Goal: Task Accomplishment & Management: Manage account settings

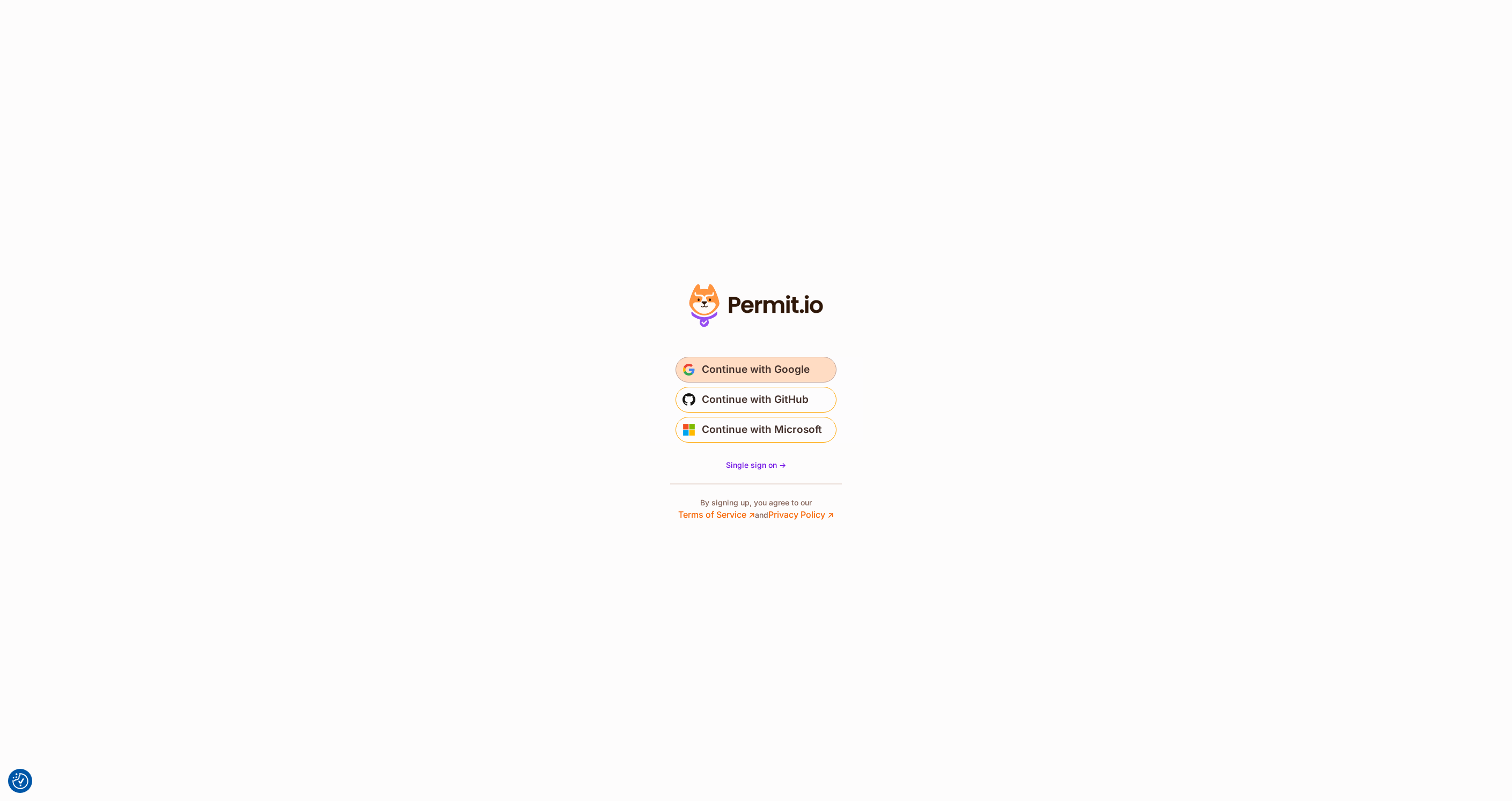
click at [761, 364] on span "Continue with Google" at bounding box center [755, 370] width 107 height 17
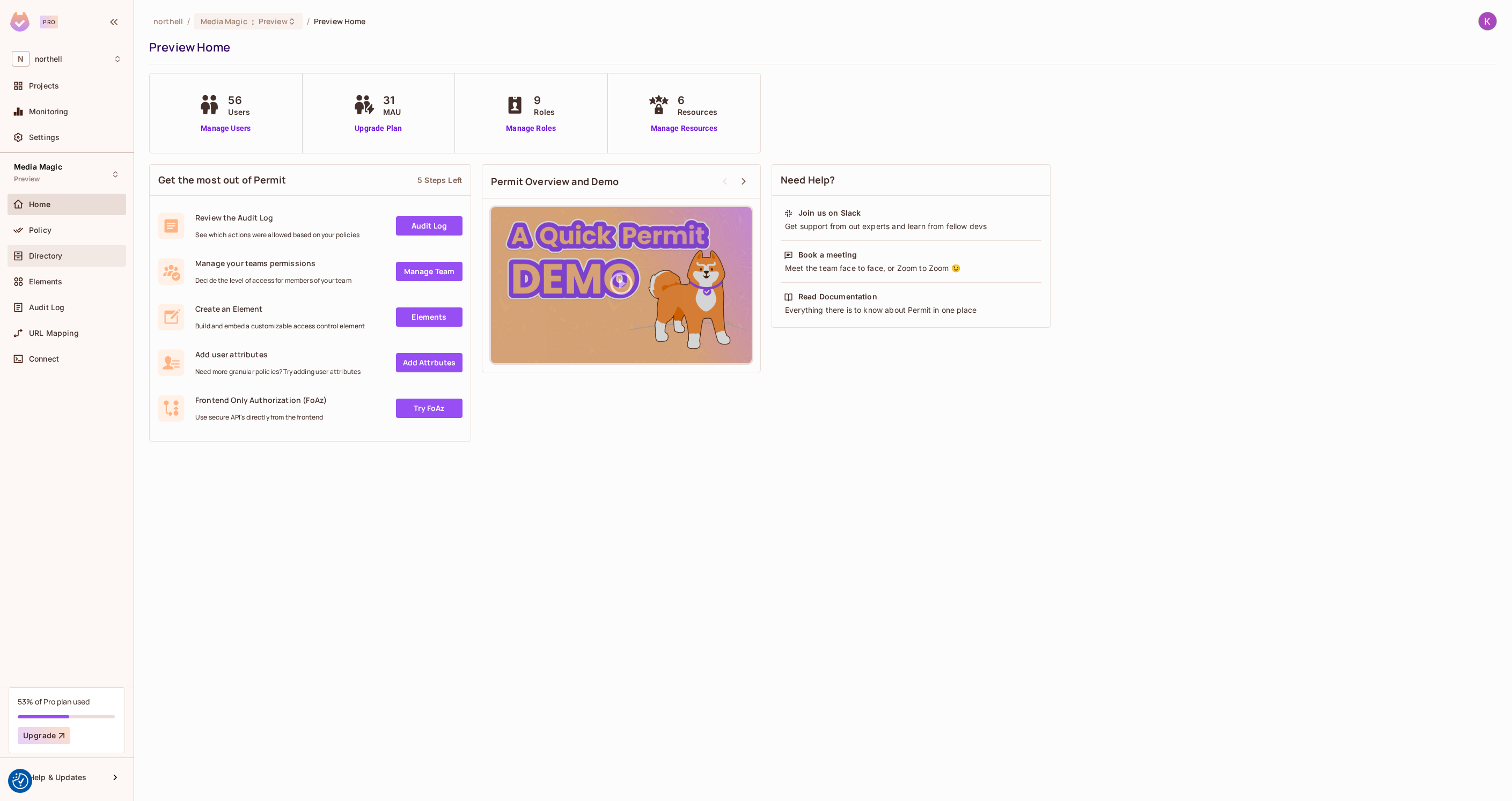
click at [57, 251] on span "Directory" at bounding box center [45, 256] width 33 height 9
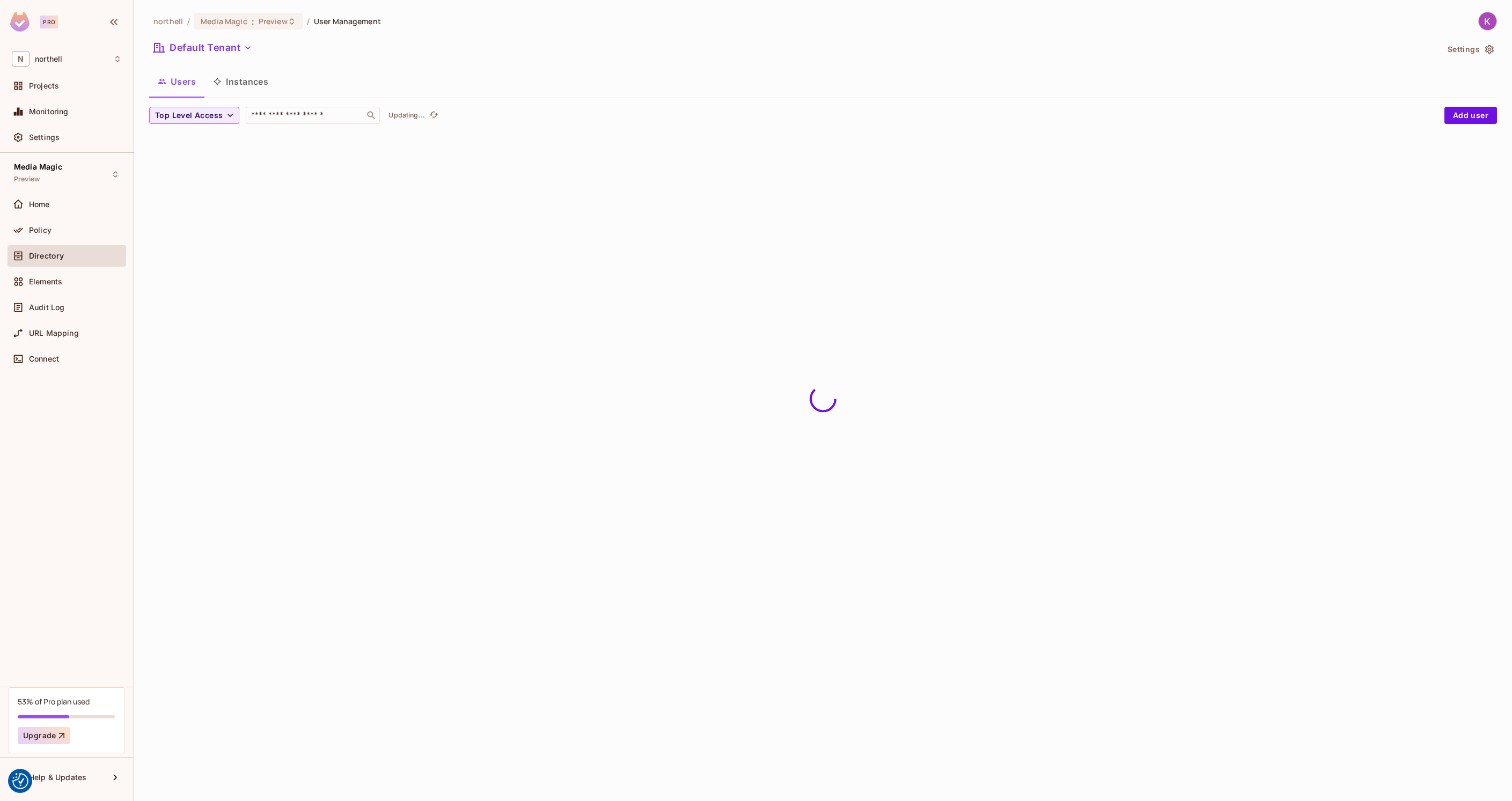
click at [259, 24] on span "Preview" at bounding box center [273, 21] width 29 height 10
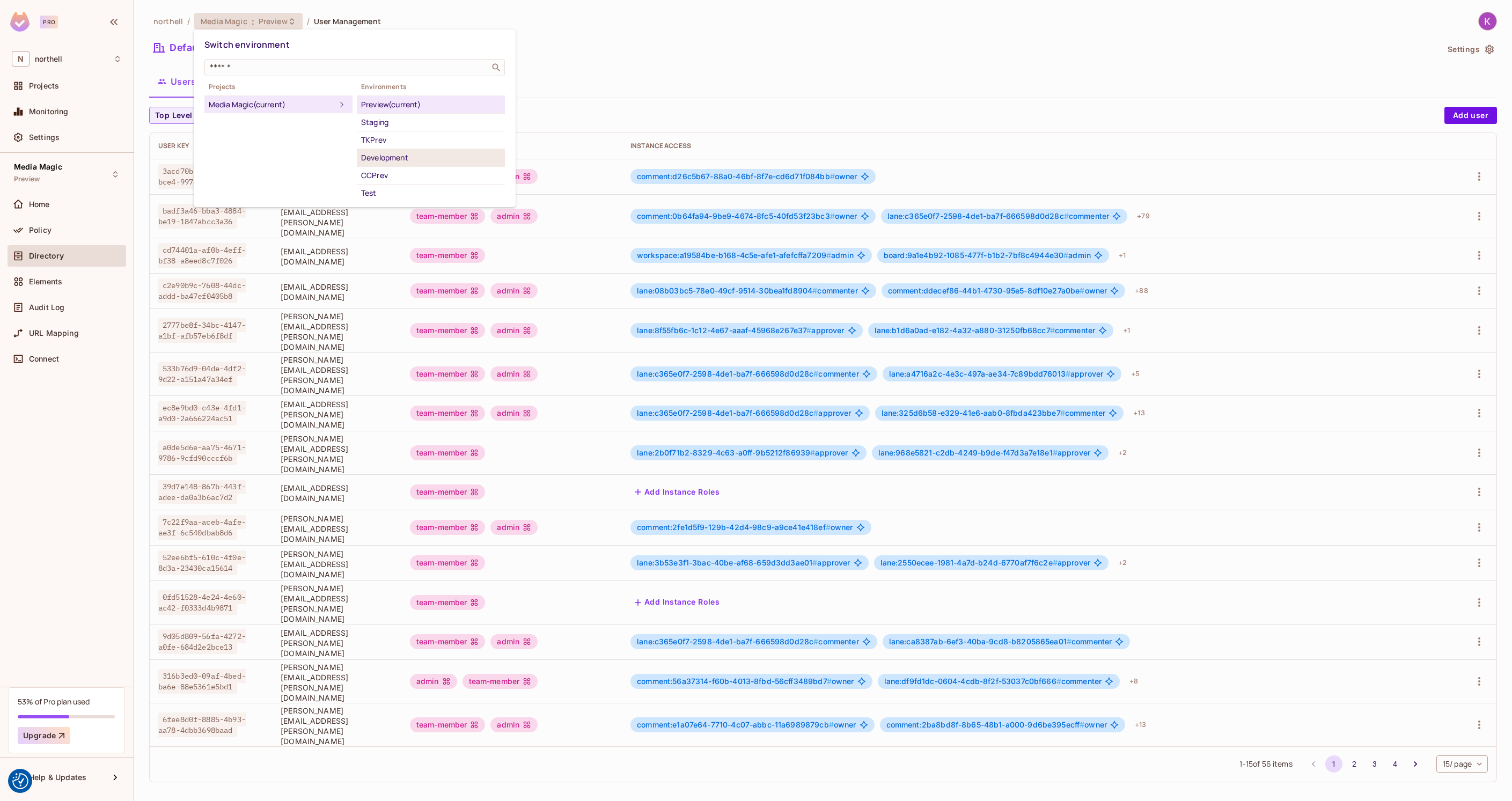
click at [391, 155] on div "Development" at bounding box center [431, 158] width 140 height 13
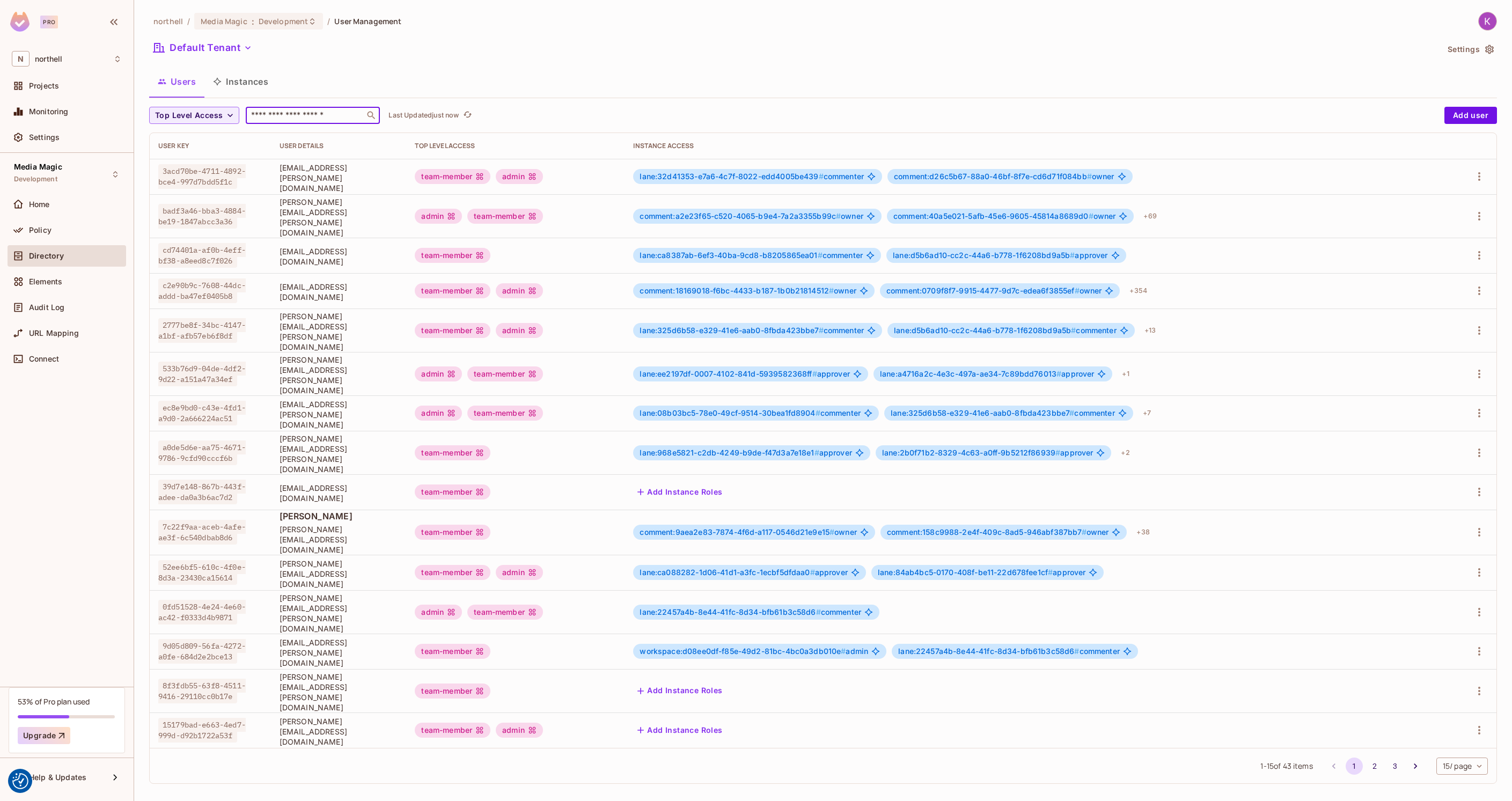
click at [274, 118] on input "text" at bounding box center [305, 115] width 113 height 11
paste input "**********"
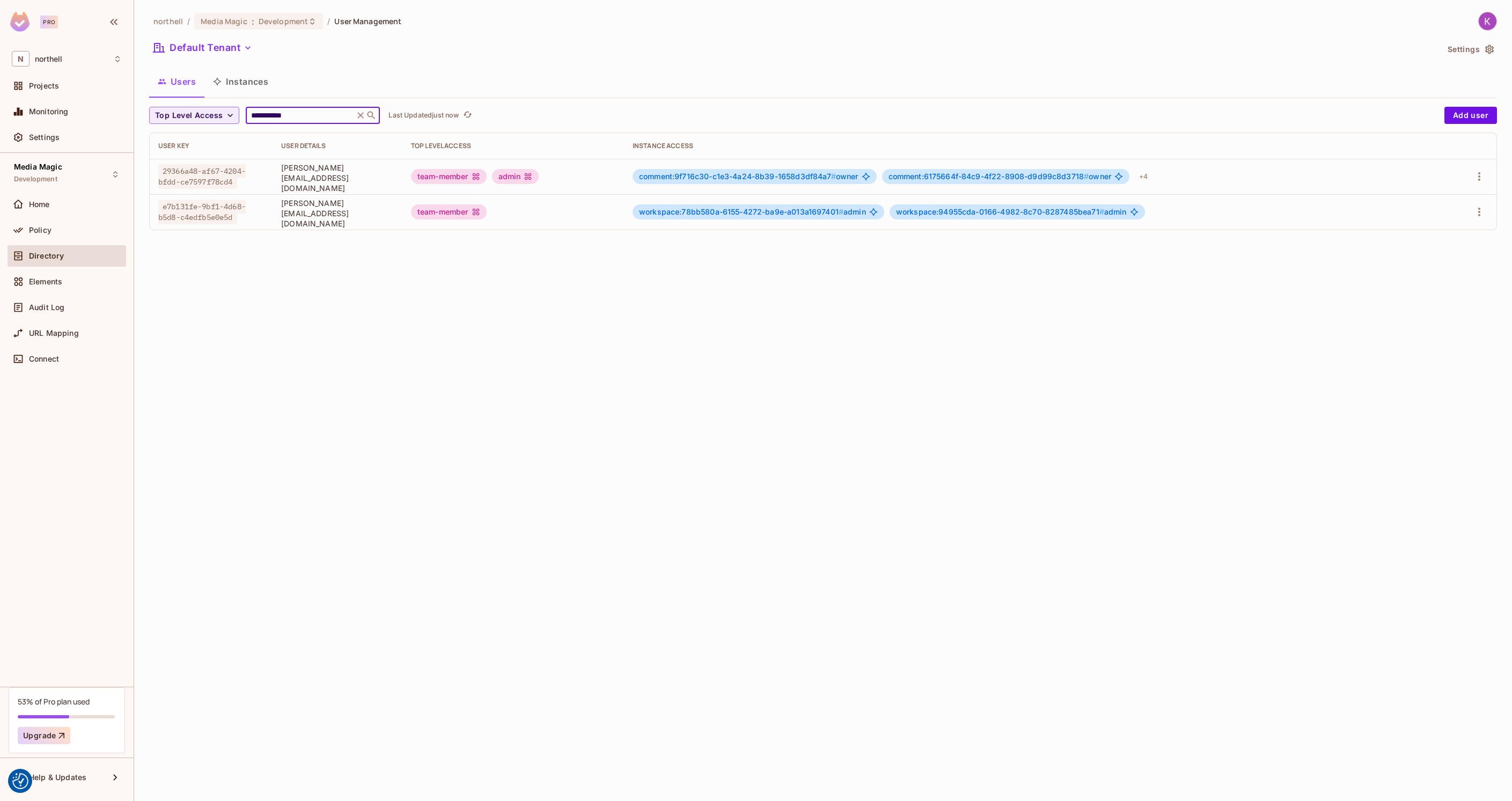
type input "**********"
drag, startPoint x: 298, startPoint y: 458, endPoint x: 345, endPoint y: 393, distance: 80.2
click at [298, 454] on div "**********" at bounding box center [823, 400] width 1378 height 801
click at [1330, 176] on div "comment:9f716c30-c1e3-4a24-8b39-1658d3df84a7 # owner comment:6175664f-84c9-4f22…" at bounding box center [1034, 176] width 803 height 17
click at [1481, 180] on icon "button" at bounding box center [1479, 176] width 13 height 13
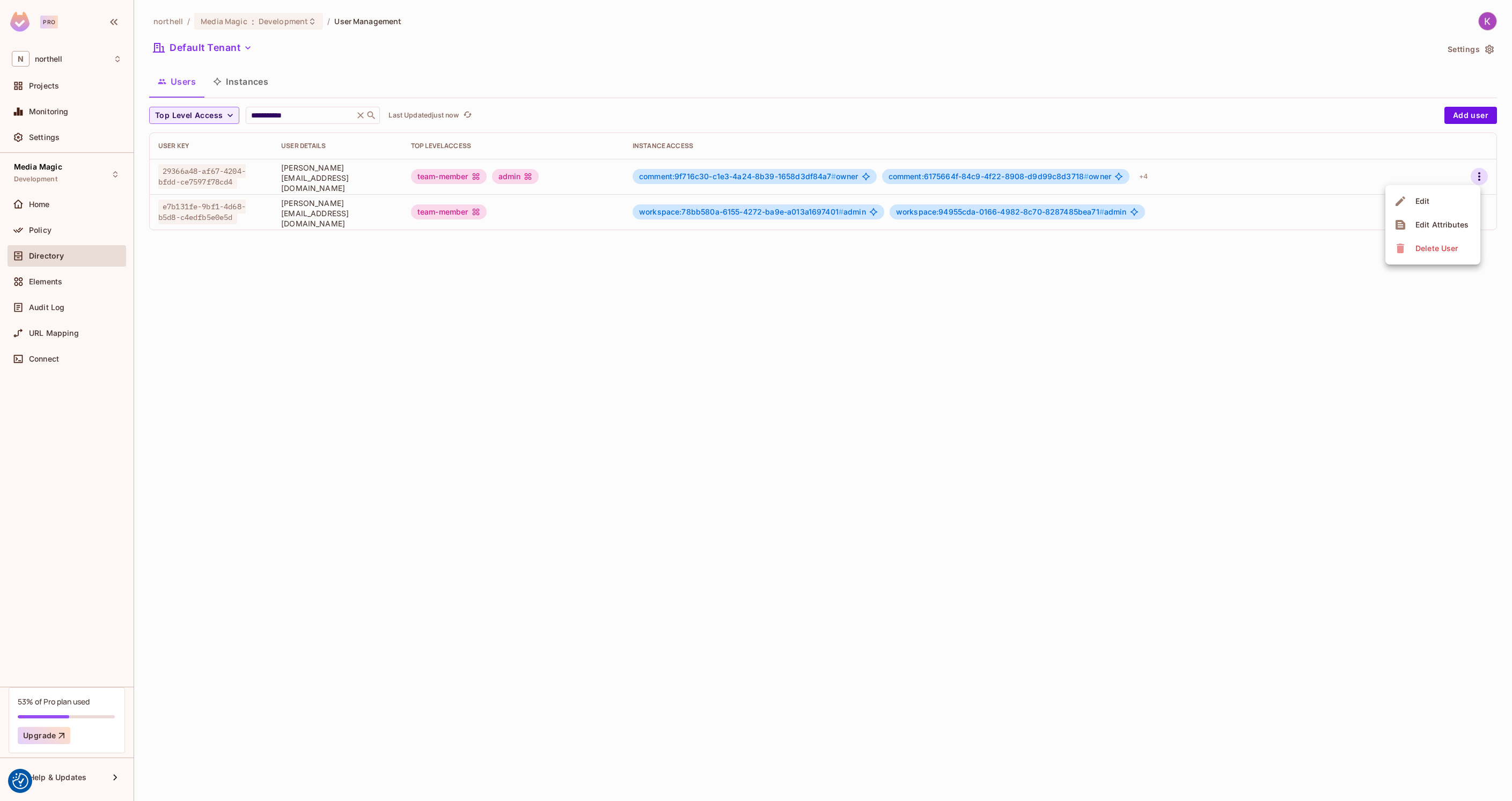
click at [1426, 203] on div "Edit" at bounding box center [1422, 201] width 14 height 11
click at [1478, 174] on icon "button" at bounding box center [1479, 176] width 13 height 13
click at [1414, 202] on span "Edit" at bounding box center [1422, 201] width 21 height 17
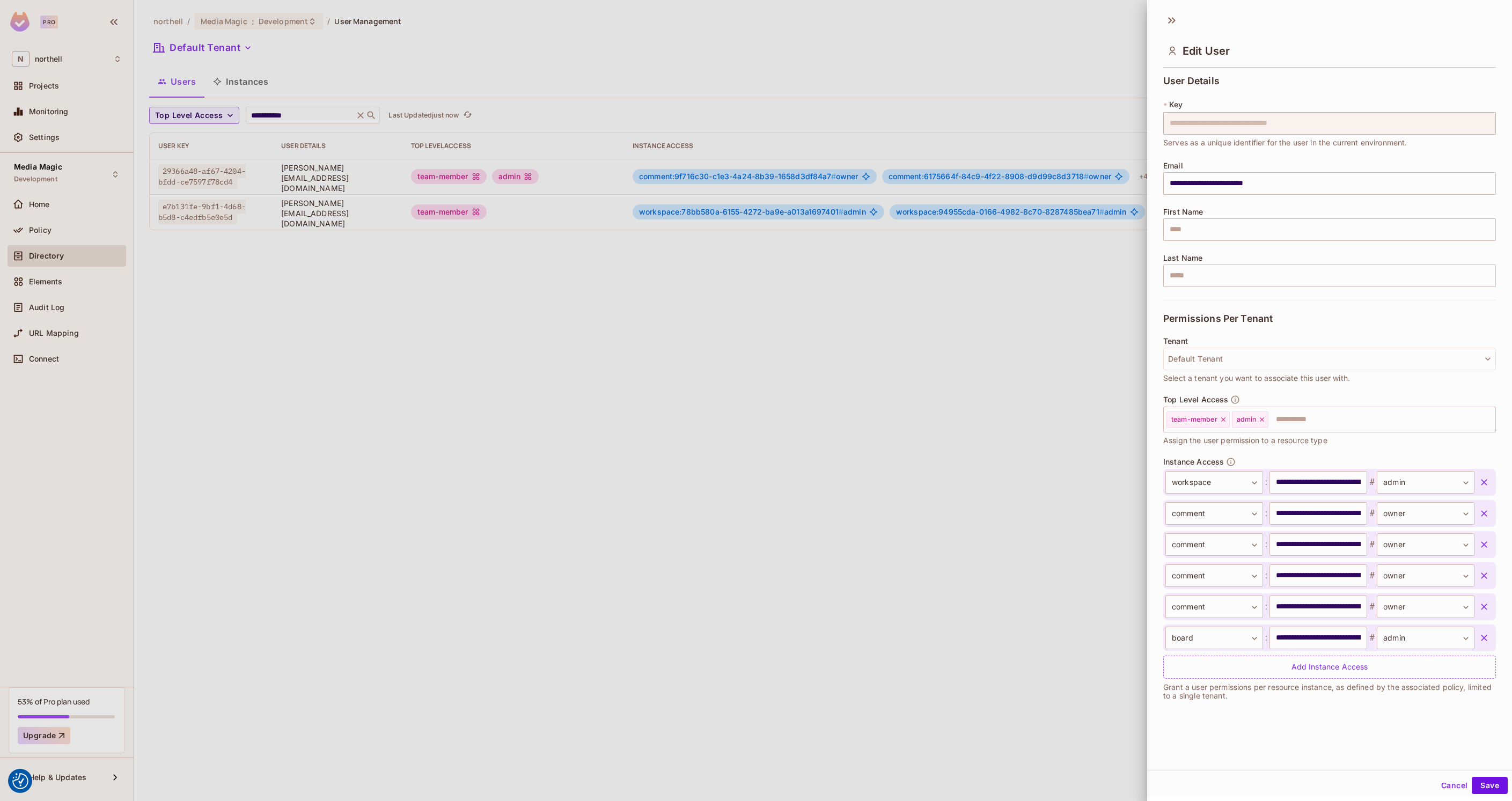
click at [1475, 480] on button "button" at bounding box center [1483, 482] width 19 height 19
click at [1475, 504] on button "button" at bounding box center [1483, 513] width 19 height 19
click at [1478, 481] on icon "button" at bounding box center [1483, 482] width 11 height 11
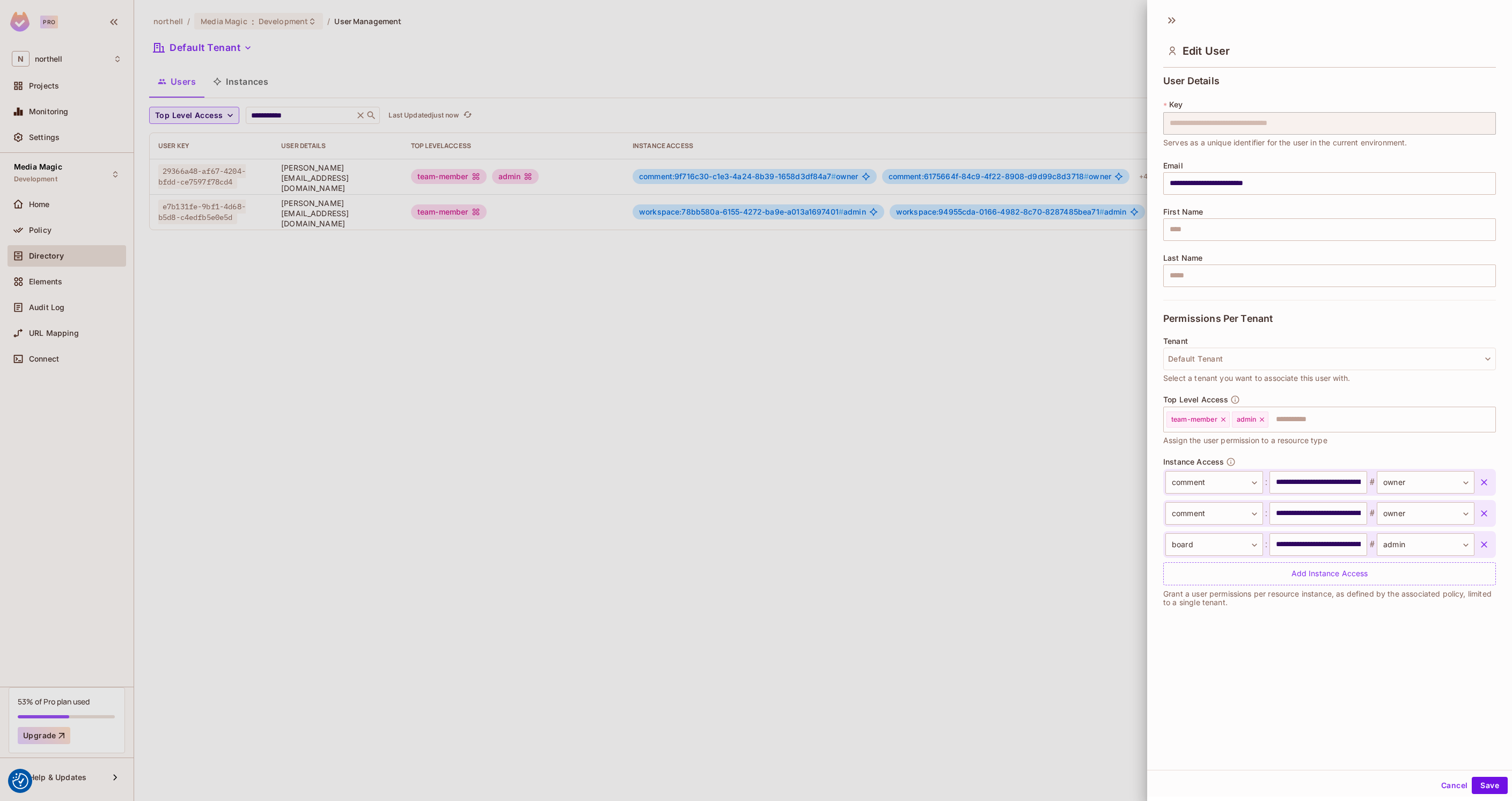
click at [1478, 481] on icon "button" at bounding box center [1483, 482] width 11 height 11
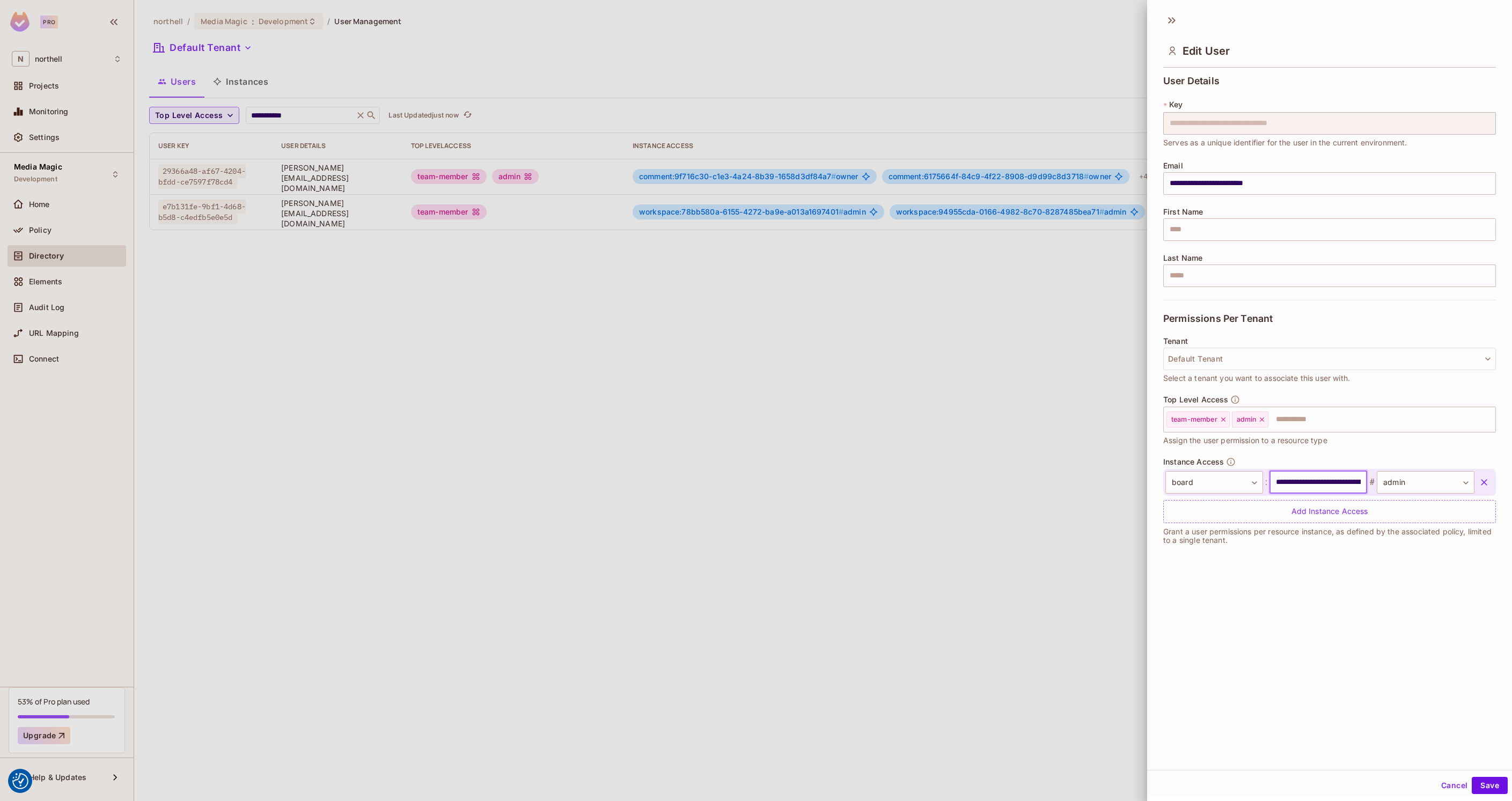
click at [1303, 479] on input "**********" at bounding box center [1318, 481] width 97 height 22
paste input "text"
click at [1260, 421] on icon at bounding box center [1262, 420] width 4 height 4
type input "**********"
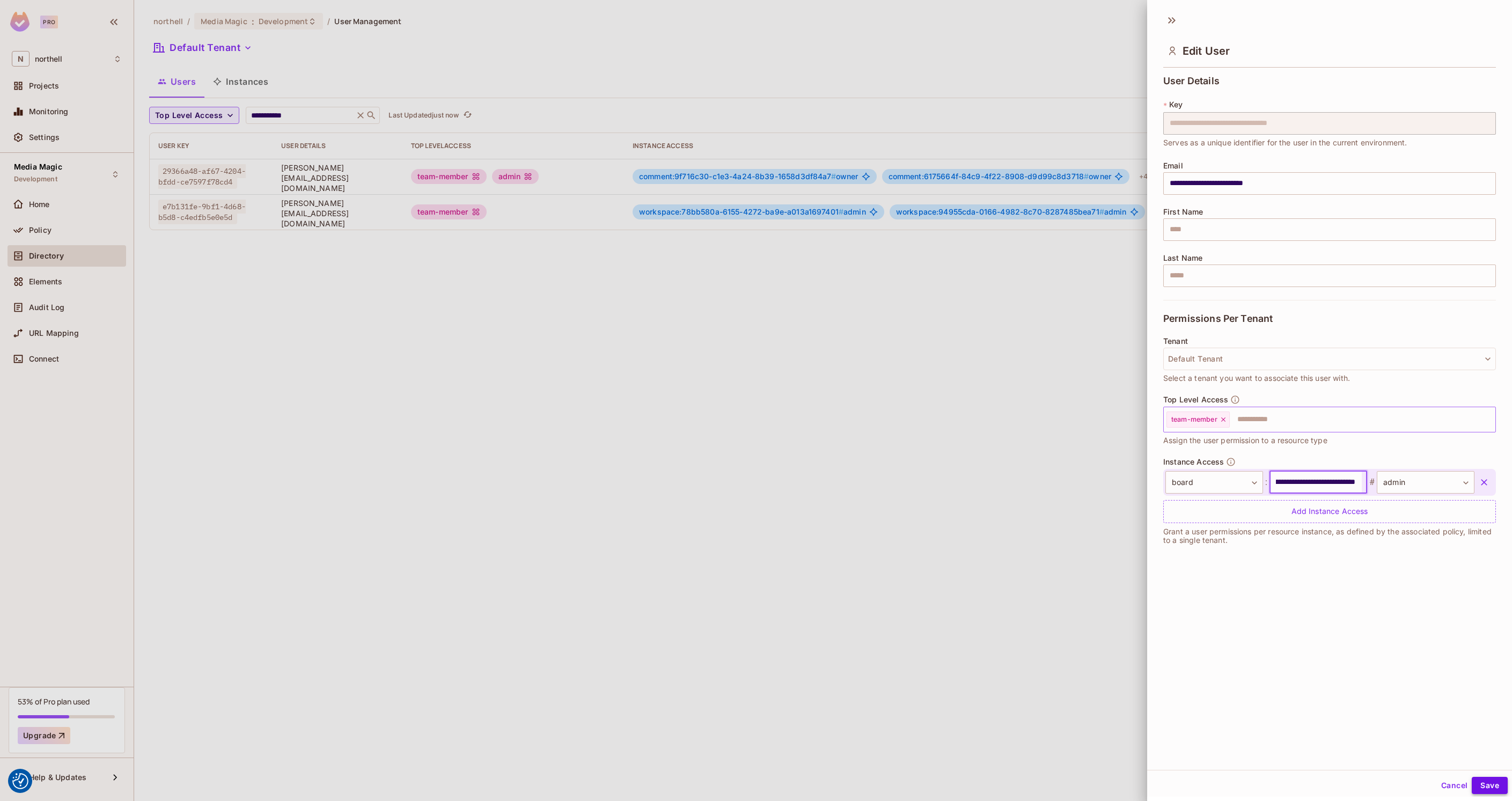
scroll to position [0, 0]
click at [1479, 787] on button "Save" at bounding box center [1490, 785] width 36 height 17
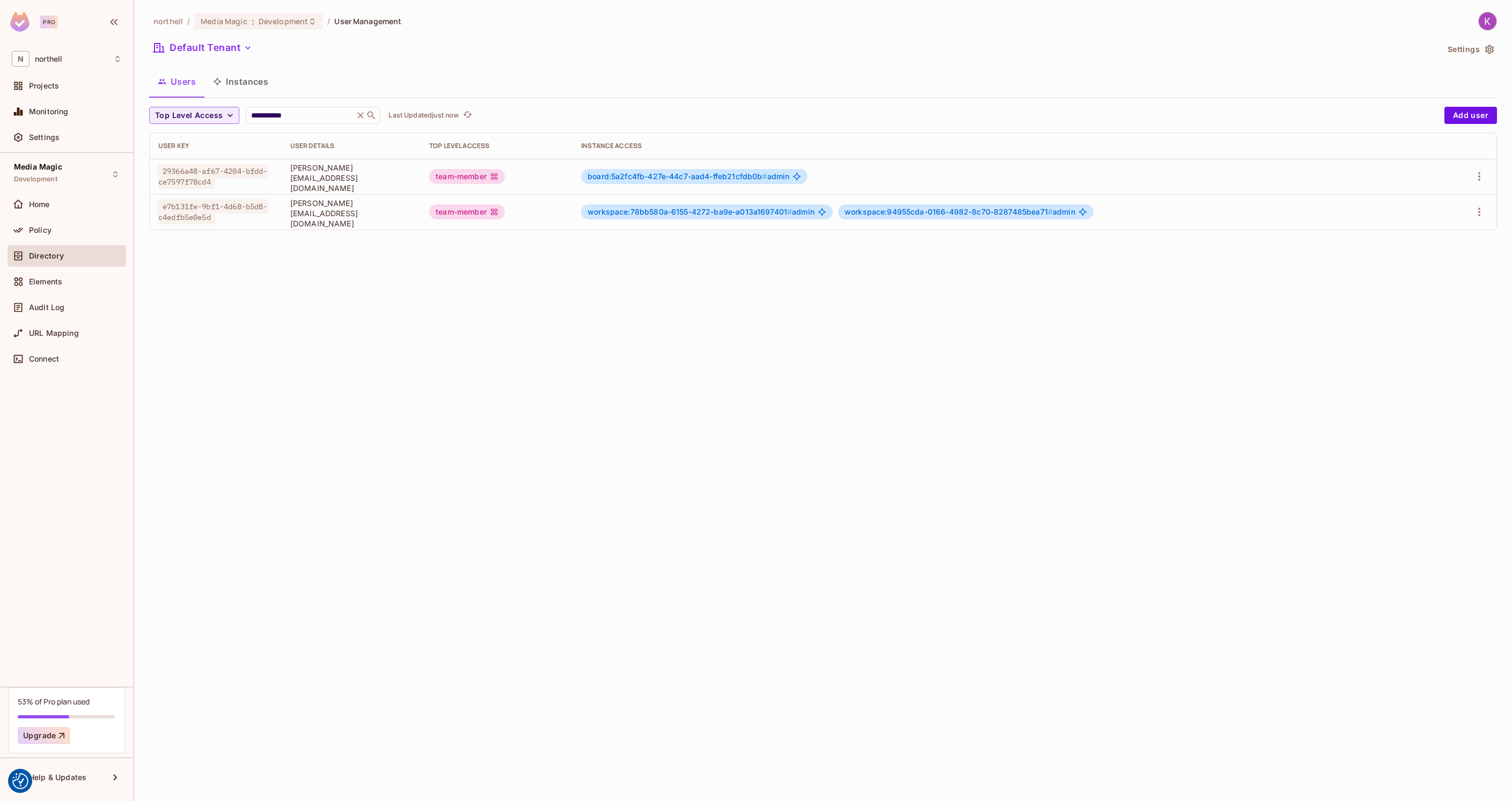
click at [1177, 167] on td "board:5a2fc4fb-427e-44c7-aad4-ffeb21cfdb0b # admin" at bounding box center [1006, 176] width 868 height 35
click at [789, 177] on span "board:5a2fc4fb-427e-44c7-aad4-ffeb21cfdb0b # admin" at bounding box center [689, 176] width 202 height 9
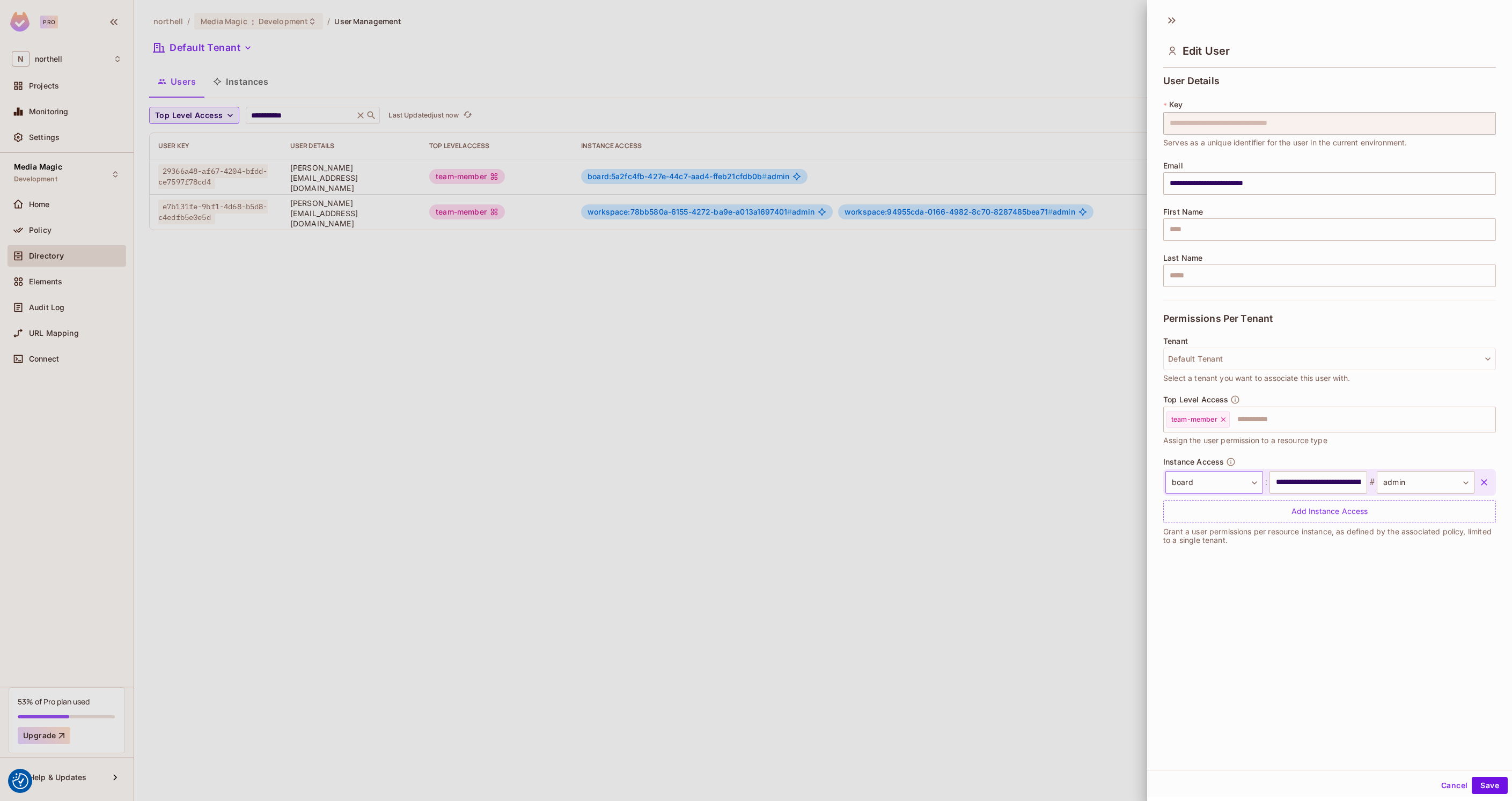
click at [1207, 484] on body "We use cookies to enhance your browsing experience, serve personalized ads or c…" at bounding box center [756, 400] width 1512 height 801
click at [1341, 610] on div at bounding box center [756, 400] width 1512 height 801
click at [680, 225] on div at bounding box center [756, 400] width 1512 height 801
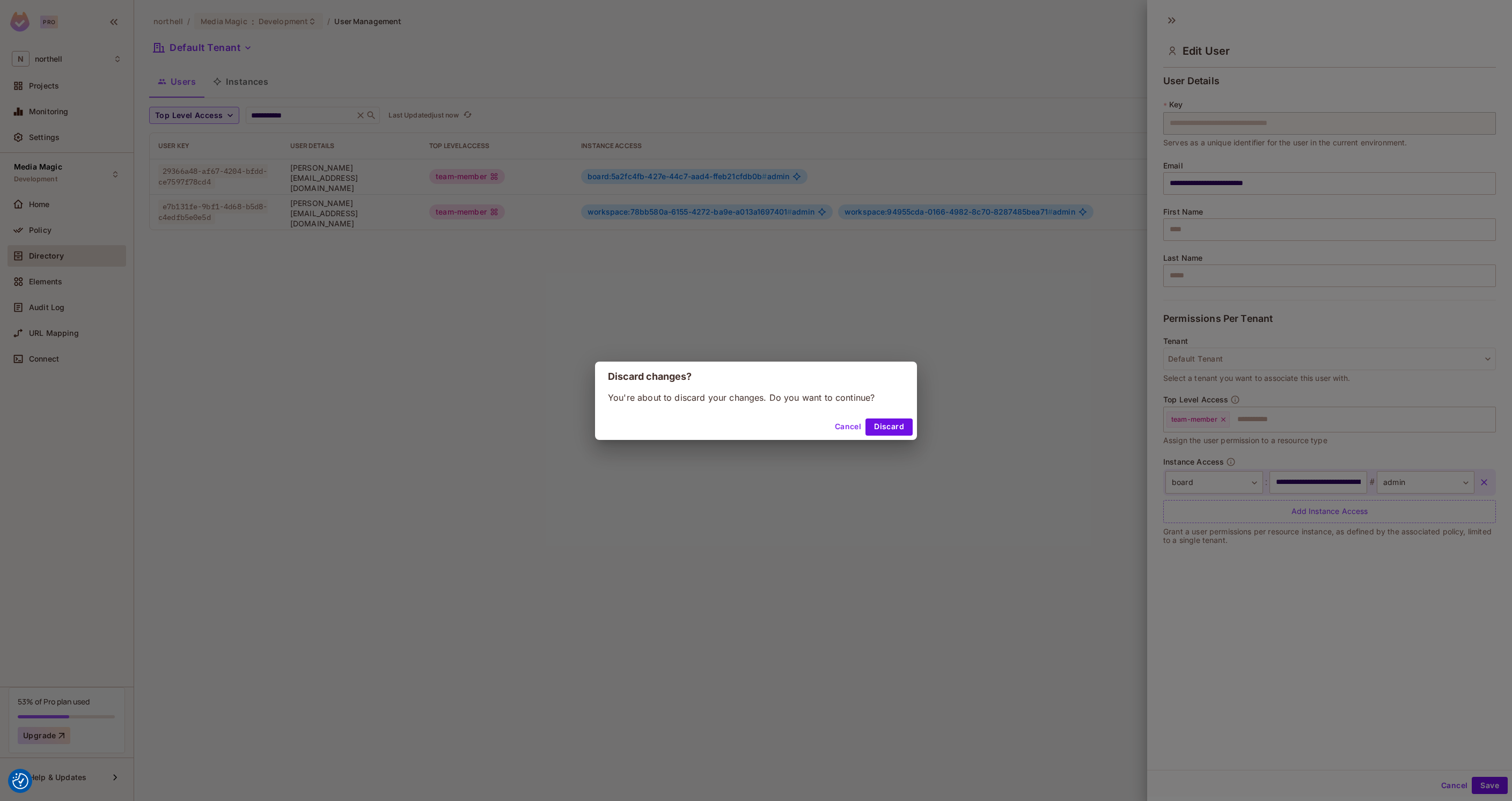
click at [640, 216] on div "Discard changes? You're about to discard your changes. Do you want to continue?…" at bounding box center [756, 400] width 1512 height 801
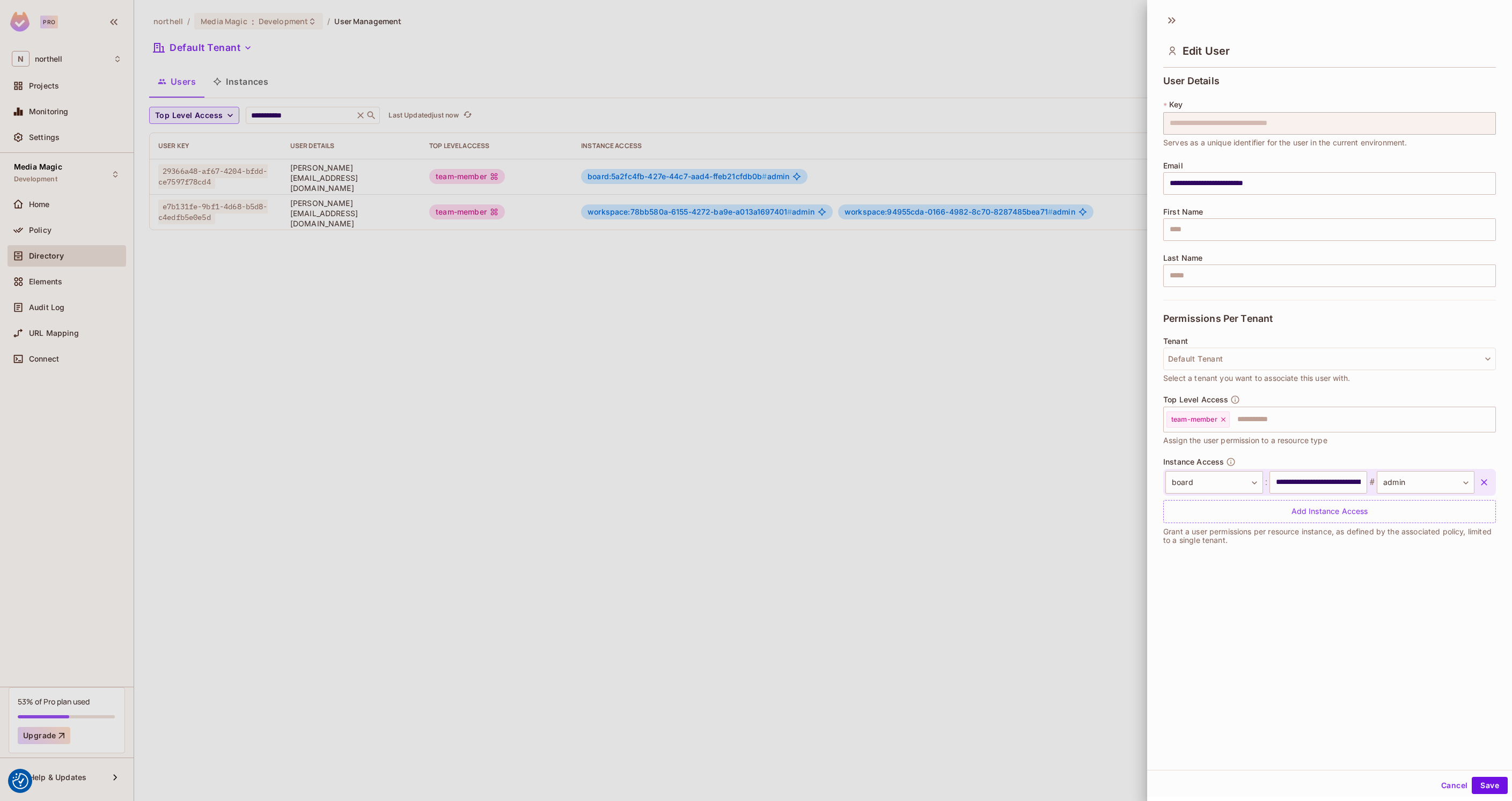
click at [770, 300] on div at bounding box center [756, 400] width 1512 height 801
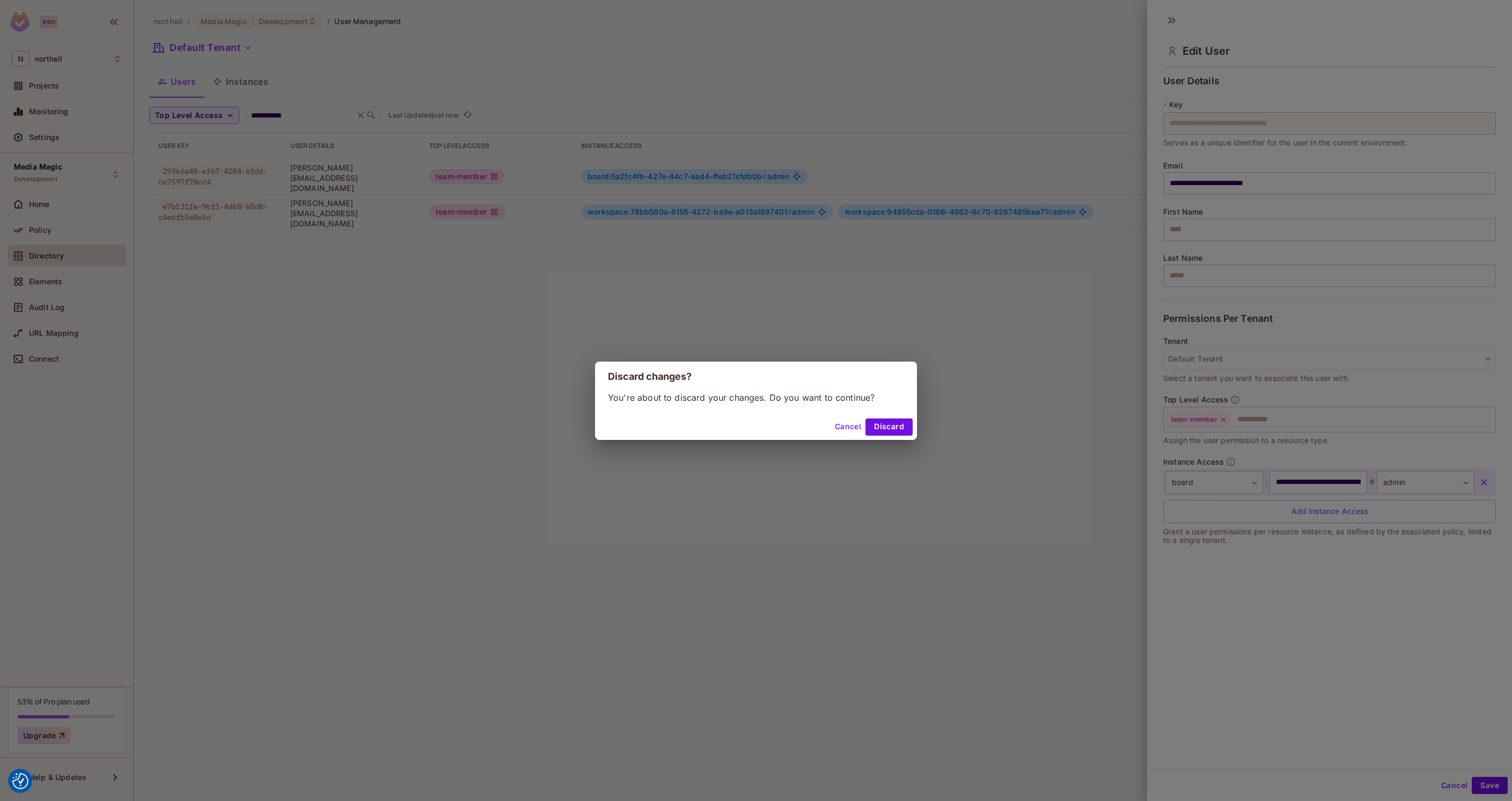
click at [1144, 494] on div "Discard changes? You're about to discard your changes. Do you want to continue?…" at bounding box center [756, 400] width 1512 height 801
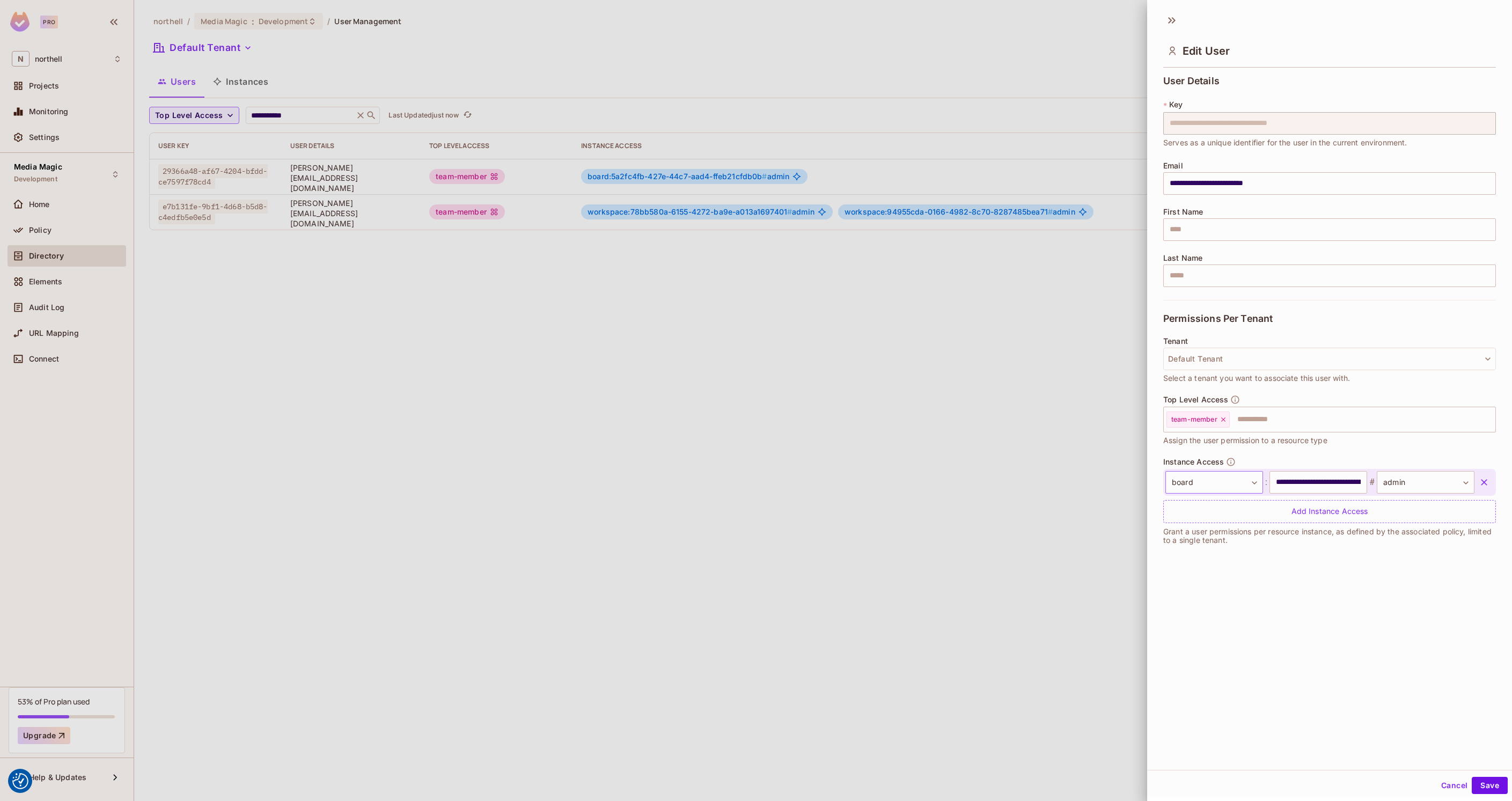
click at [1207, 484] on body "We use cookies to enhance your browsing experience, serve personalized ads or c…" at bounding box center [756, 400] width 1512 height 801
click at [1202, 552] on li "workspace" at bounding box center [1210, 552] width 99 height 19
drag, startPoint x: 1307, startPoint y: 493, endPoint x: 1308, endPoint y: 486, distance: 7.1
click at [1307, 489] on div "**********" at bounding box center [1329, 481] width 332 height 27
click at [1310, 483] on input "**********" at bounding box center [1318, 481] width 97 height 22
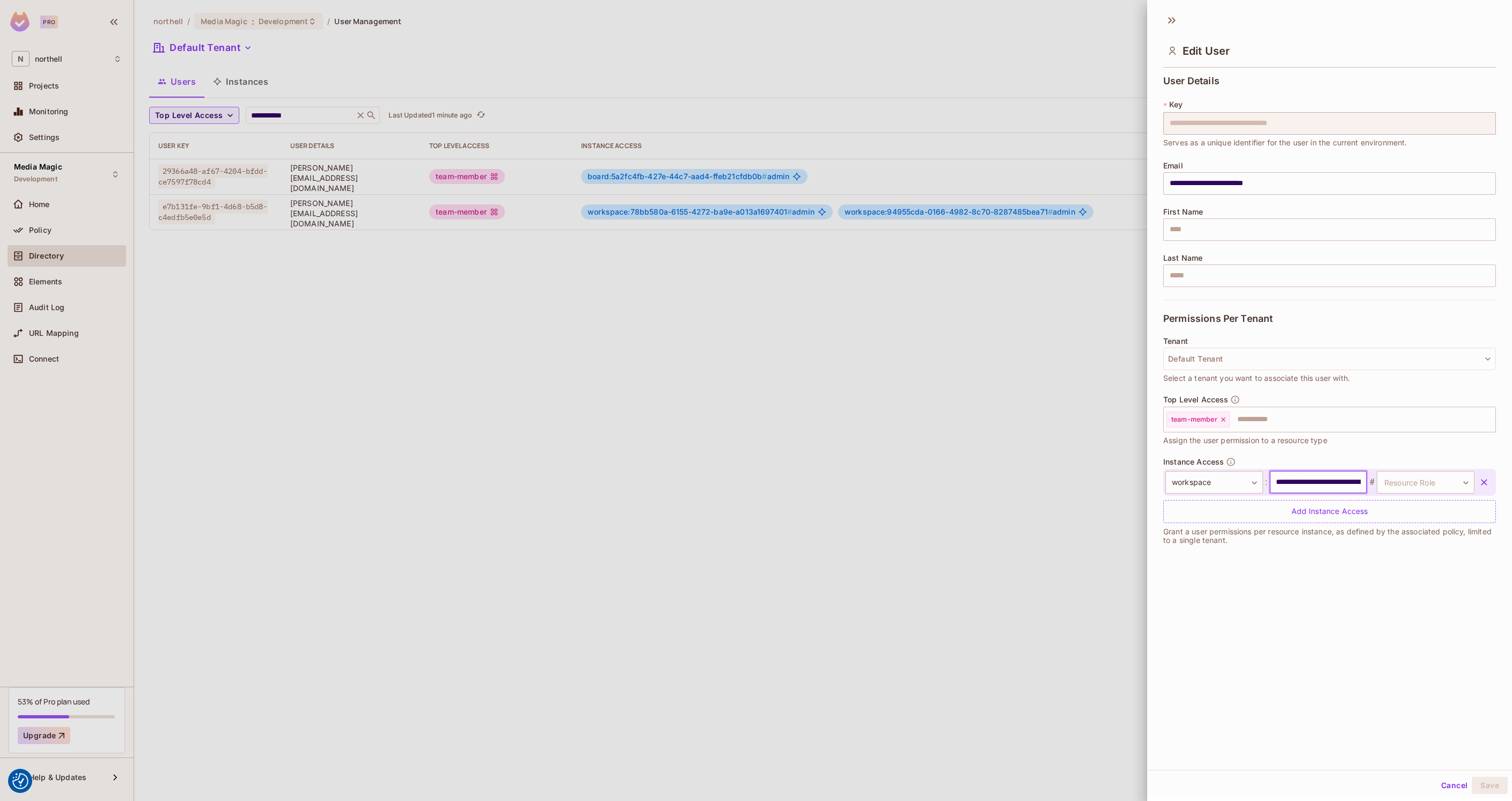
click at [1310, 483] on input "**********" at bounding box center [1318, 481] width 97 height 22
drag, startPoint x: 692, startPoint y: 214, endPoint x: 686, endPoint y: 210, distance: 7.2
click at [686, 210] on div at bounding box center [756, 400] width 1512 height 801
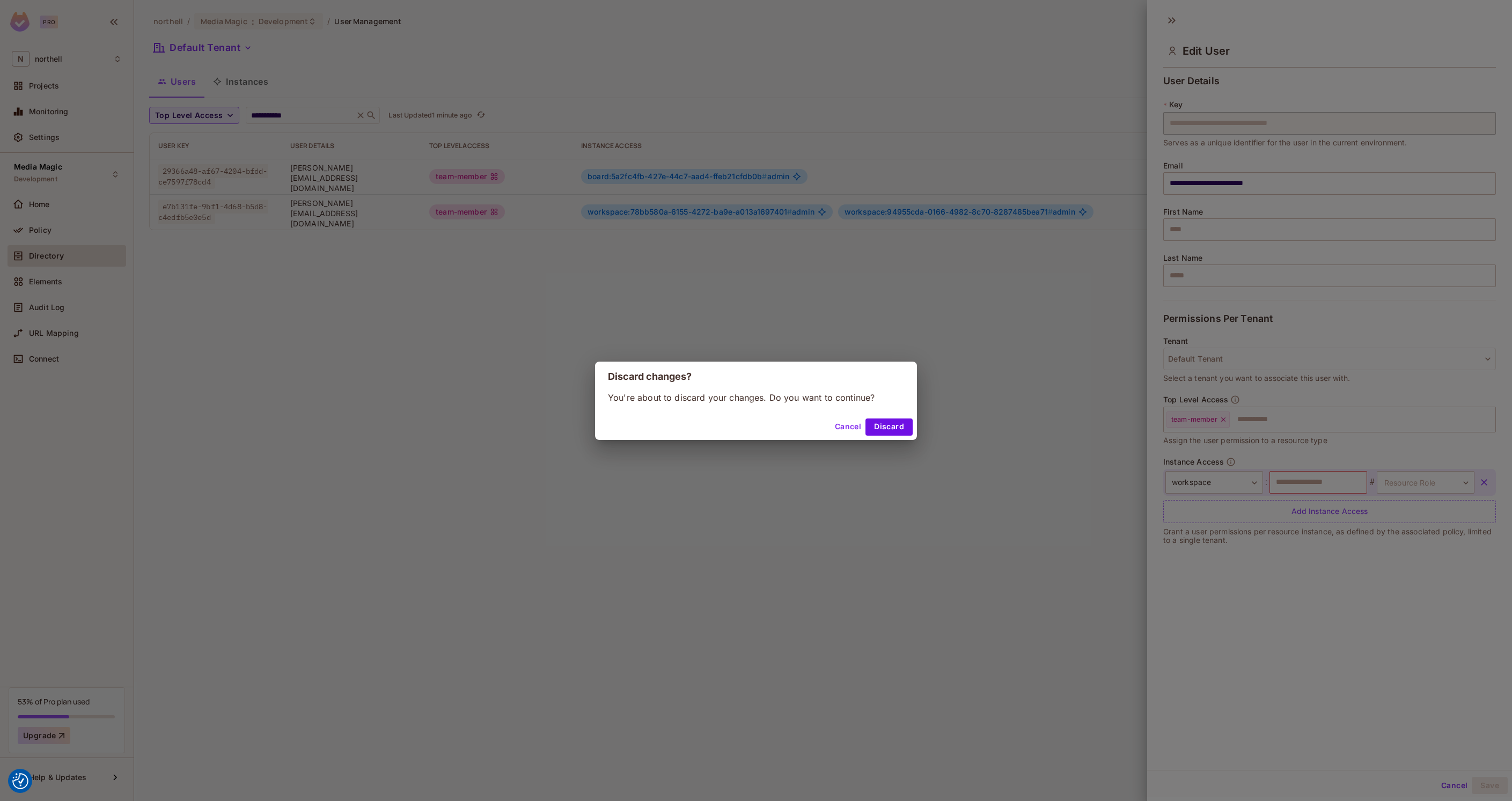
click at [685, 208] on div "Discard changes? You're about to discard your changes. Do you want to continue?…" at bounding box center [756, 400] width 1512 height 801
click at [904, 433] on button "Discard" at bounding box center [889, 427] width 47 height 17
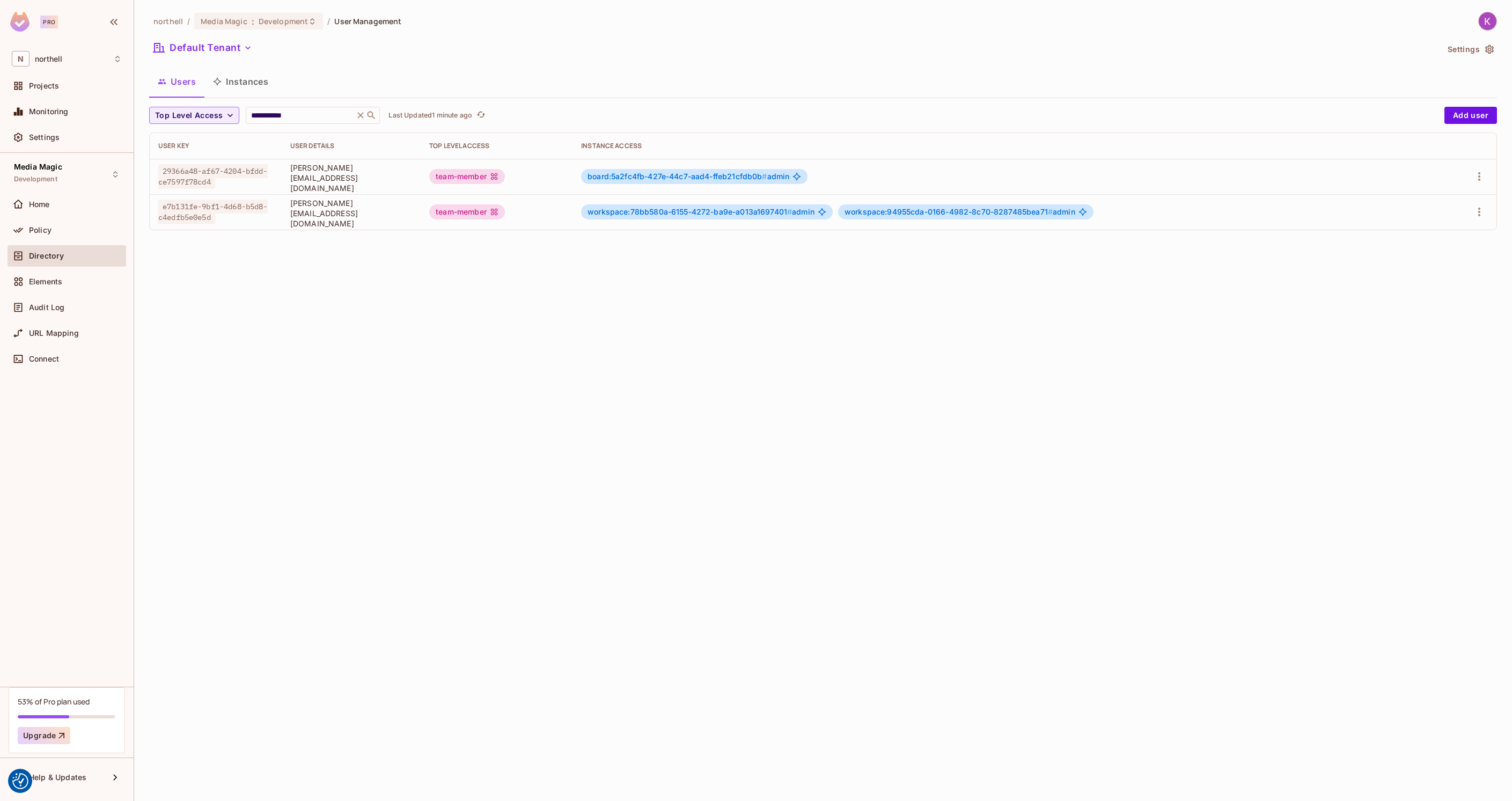
click at [674, 210] on span "workspace:78bb580a-6155-4272-ba9e-a013a1697401 #" at bounding box center [689, 211] width 204 height 9
click at [813, 212] on body "We use cookies to enhance your browsing experience, serve personalized ads or c…" at bounding box center [756, 400] width 1512 height 801
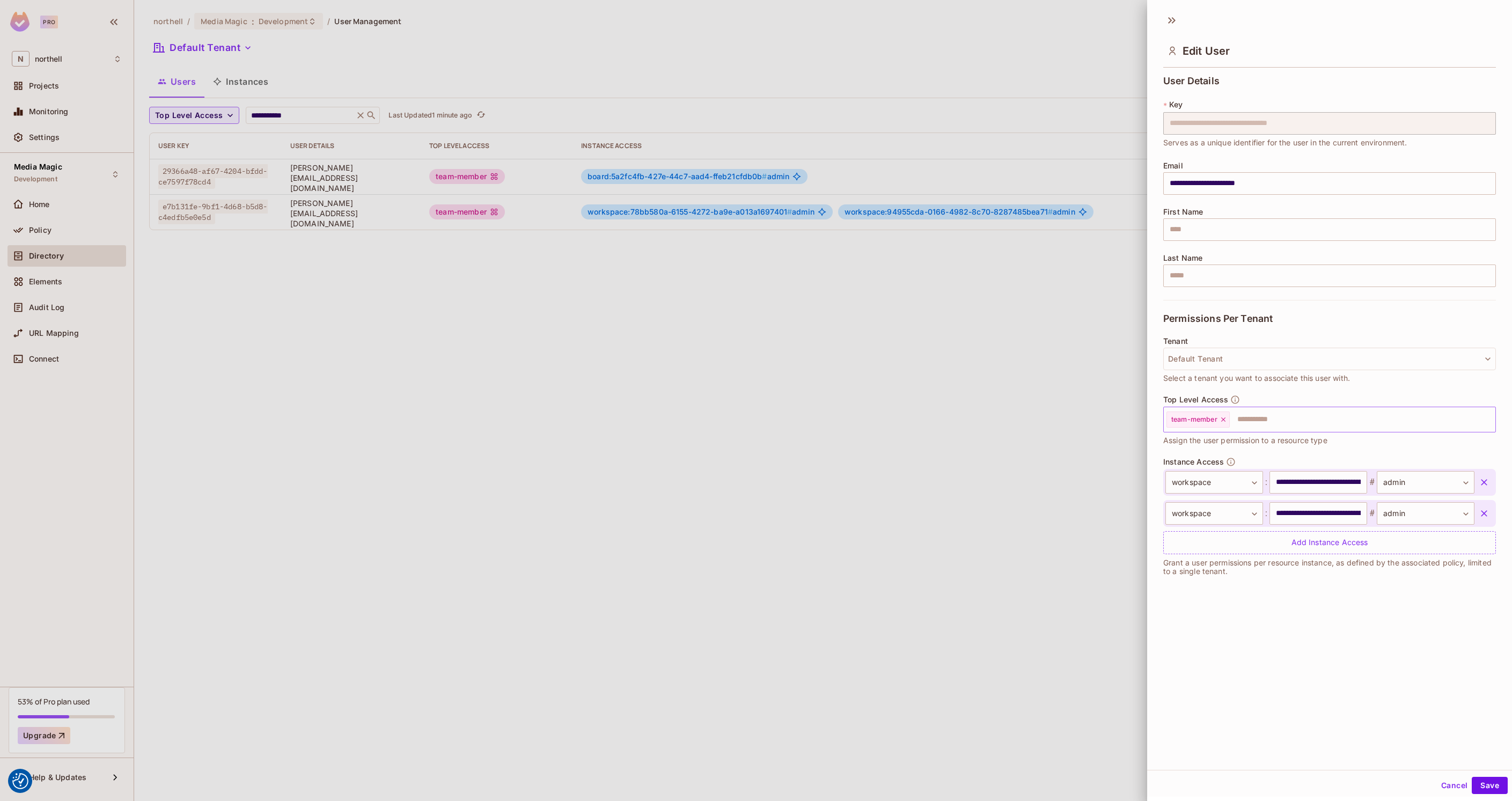
click at [1293, 425] on input "text" at bounding box center [1353, 420] width 244 height 21
click at [979, 366] on div at bounding box center [756, 400] width 1512 height 801
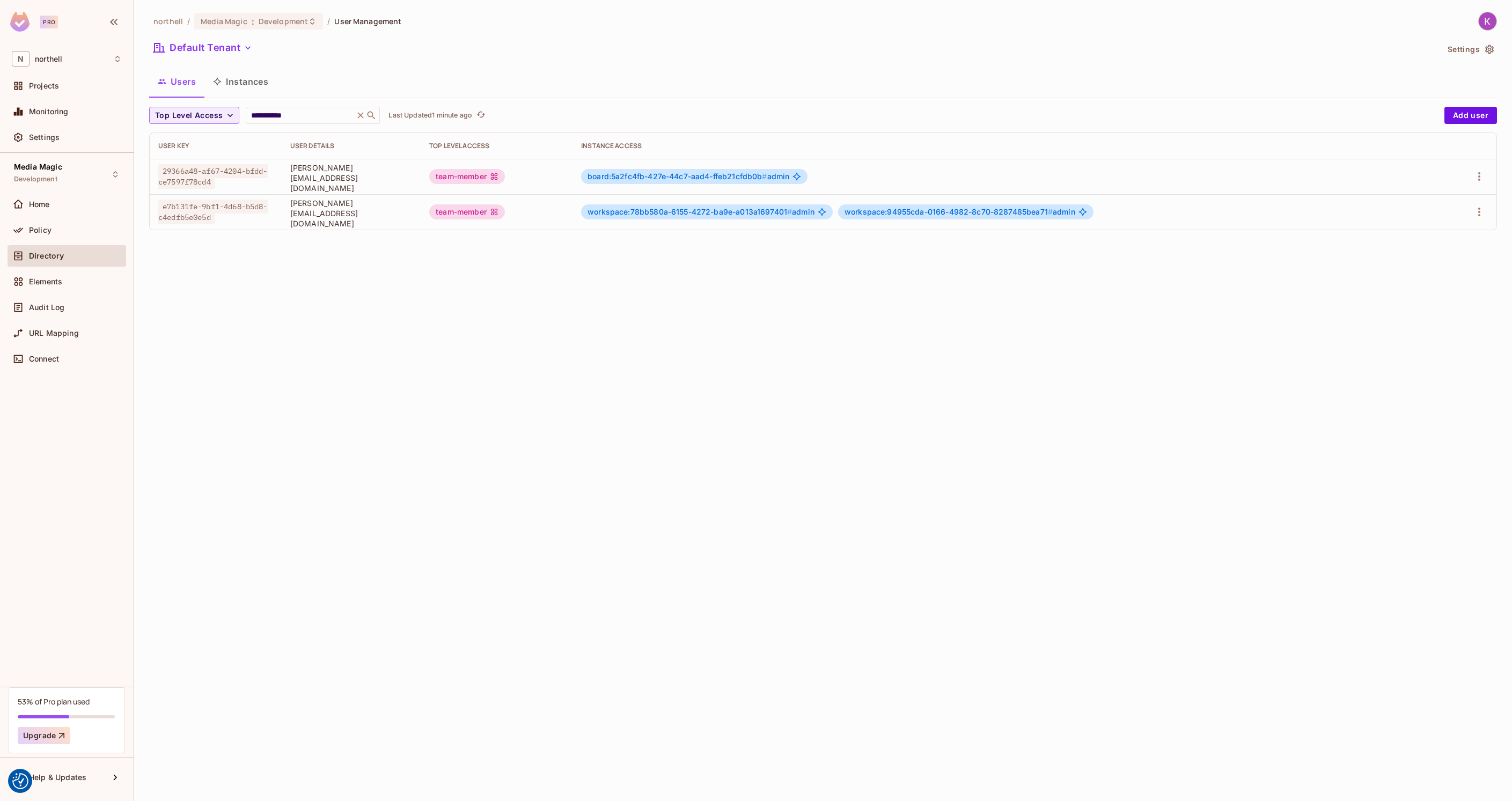
click at [792, 210] on span "workspace:78bb580a-6155-4272-ba9e-a013a1697401 #" at bounding box center [689, 211] width 204 height 9
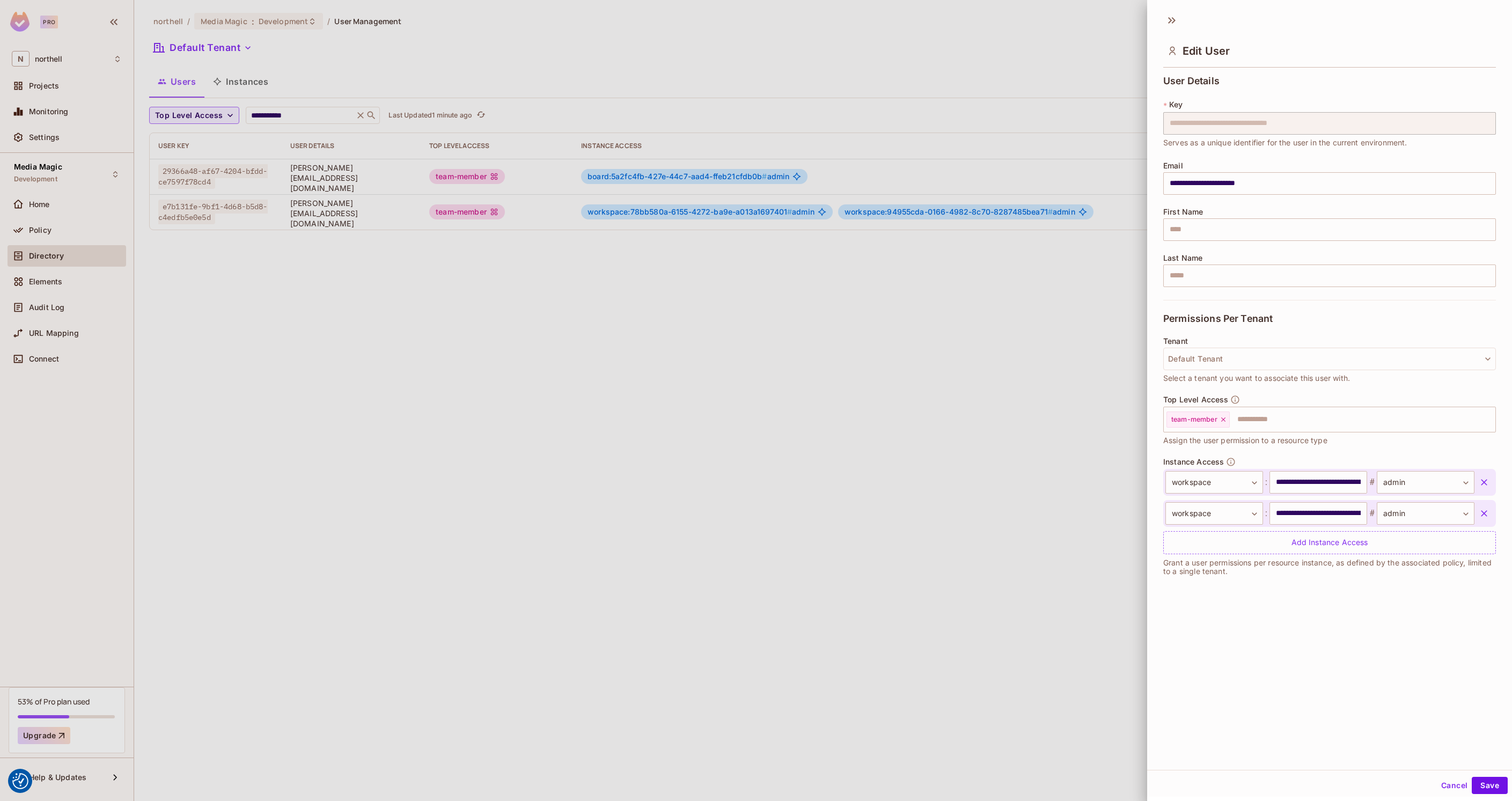
click at [679, 323] on div at bounding box center [756, 400] width 1512 height 801
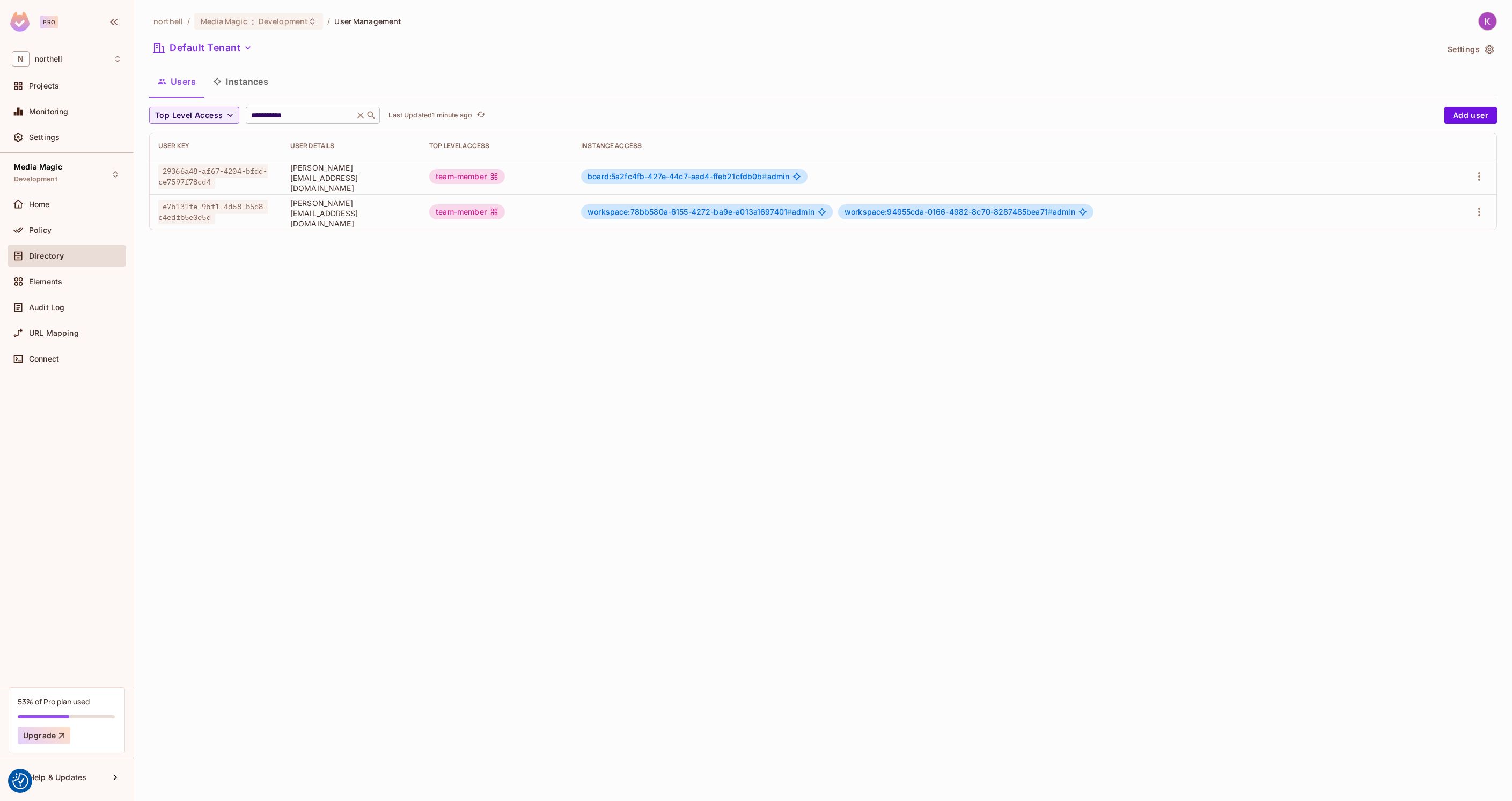
click at [312, 113] on input "**********" at bounding box center [300, 115] width 102 height 11
type input "*****"
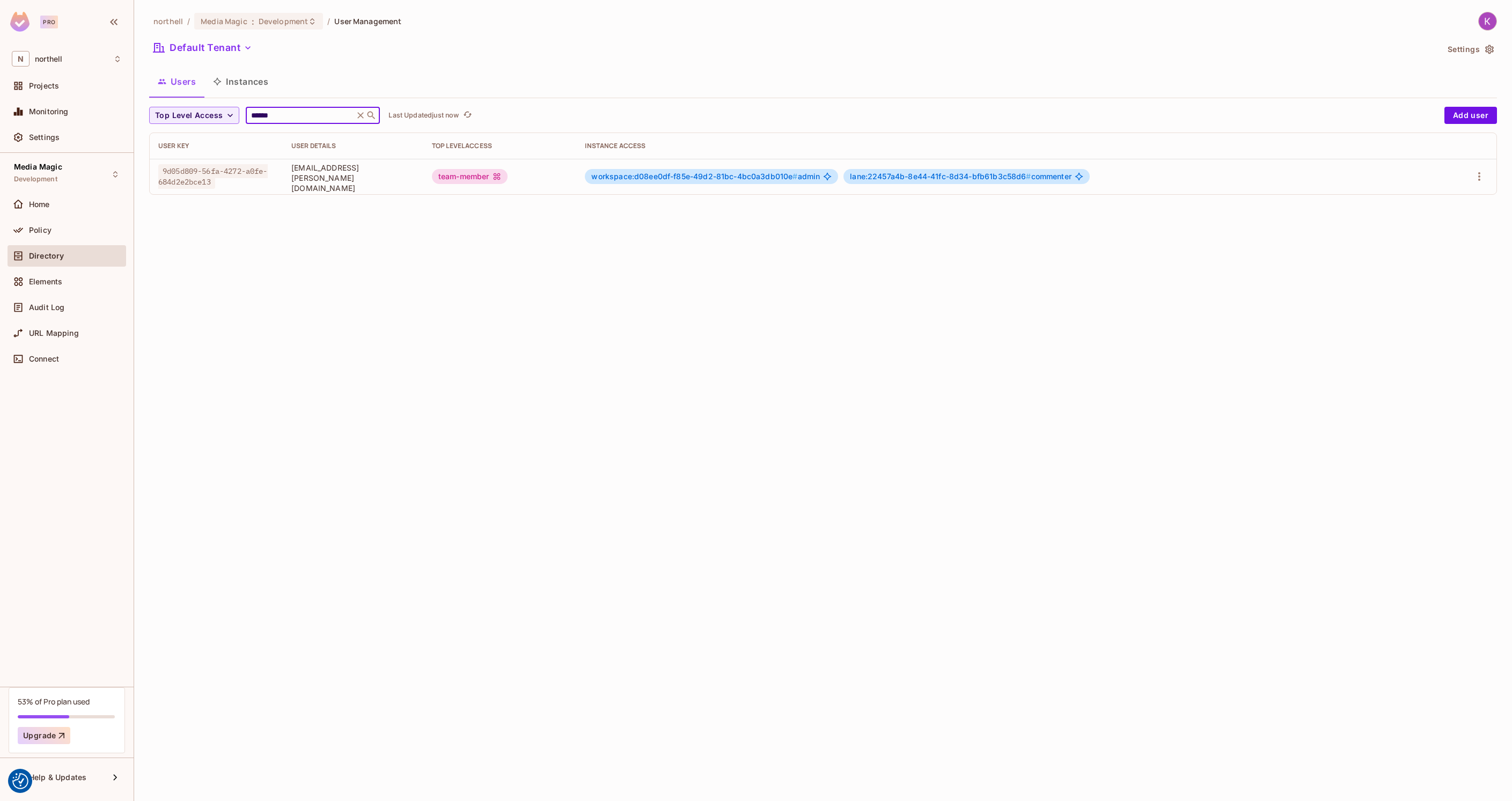
click at [732, 181] on span "workspace:d08ee0df-f85e-49d2-81bc-4bc0a3db010e #" at bounding box center [694, 176] width 206 height 9
click at [778, 181] on span "workspace:d08ee0df-f85e-49d2-81bc-4bc0a3db010e #" at bounding box center [694, 176] width 206 height 9
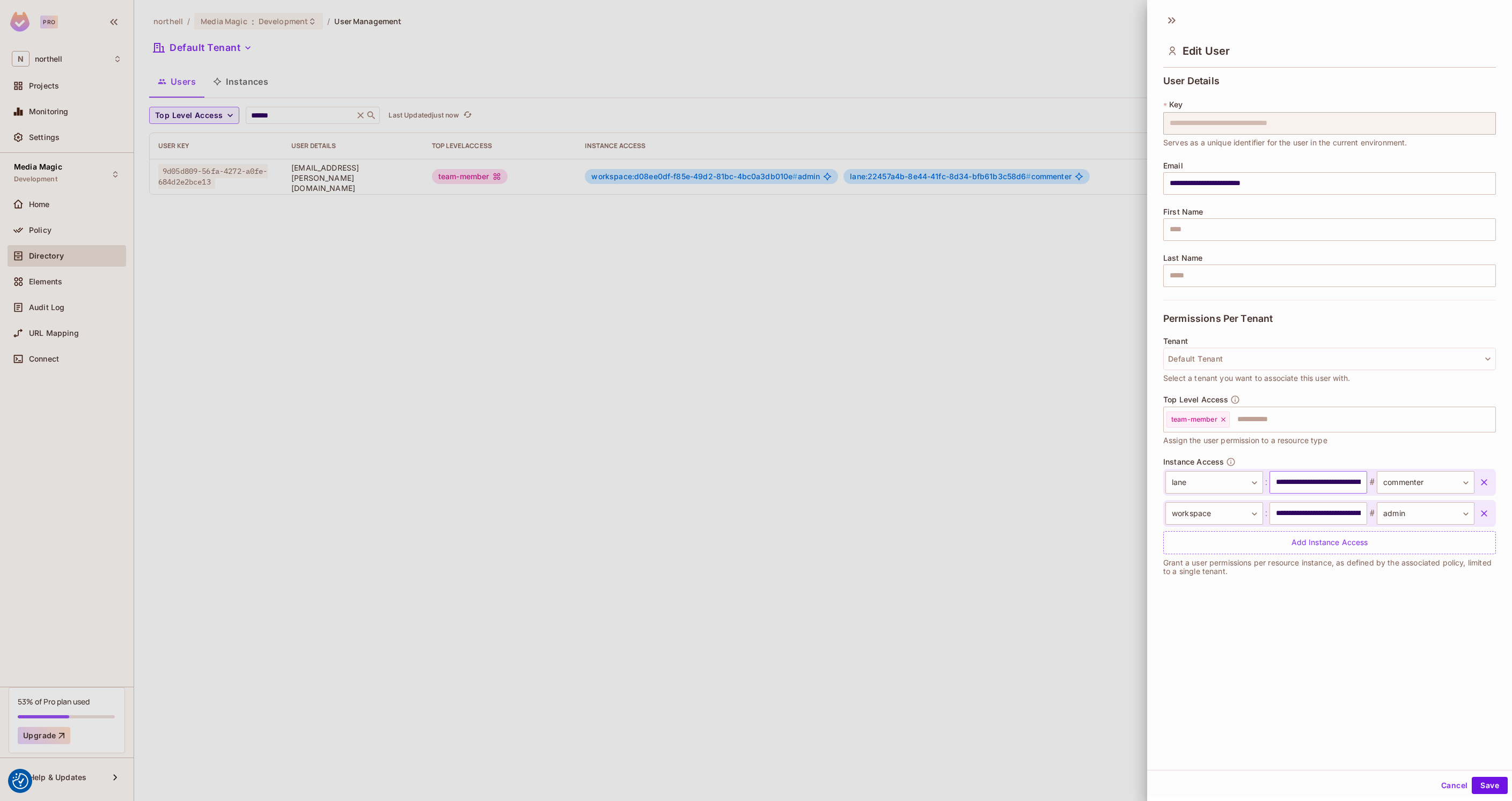
click at [1303, 484] on input "**********" at bounding box center [1318, 481] width 97 height 22
click at [1306, 509] on input "**********" at bounding box center [1318, 513] width 97 height 22
click at [841, 371] on div at bounding box center [756, 400] width 1512 height 801
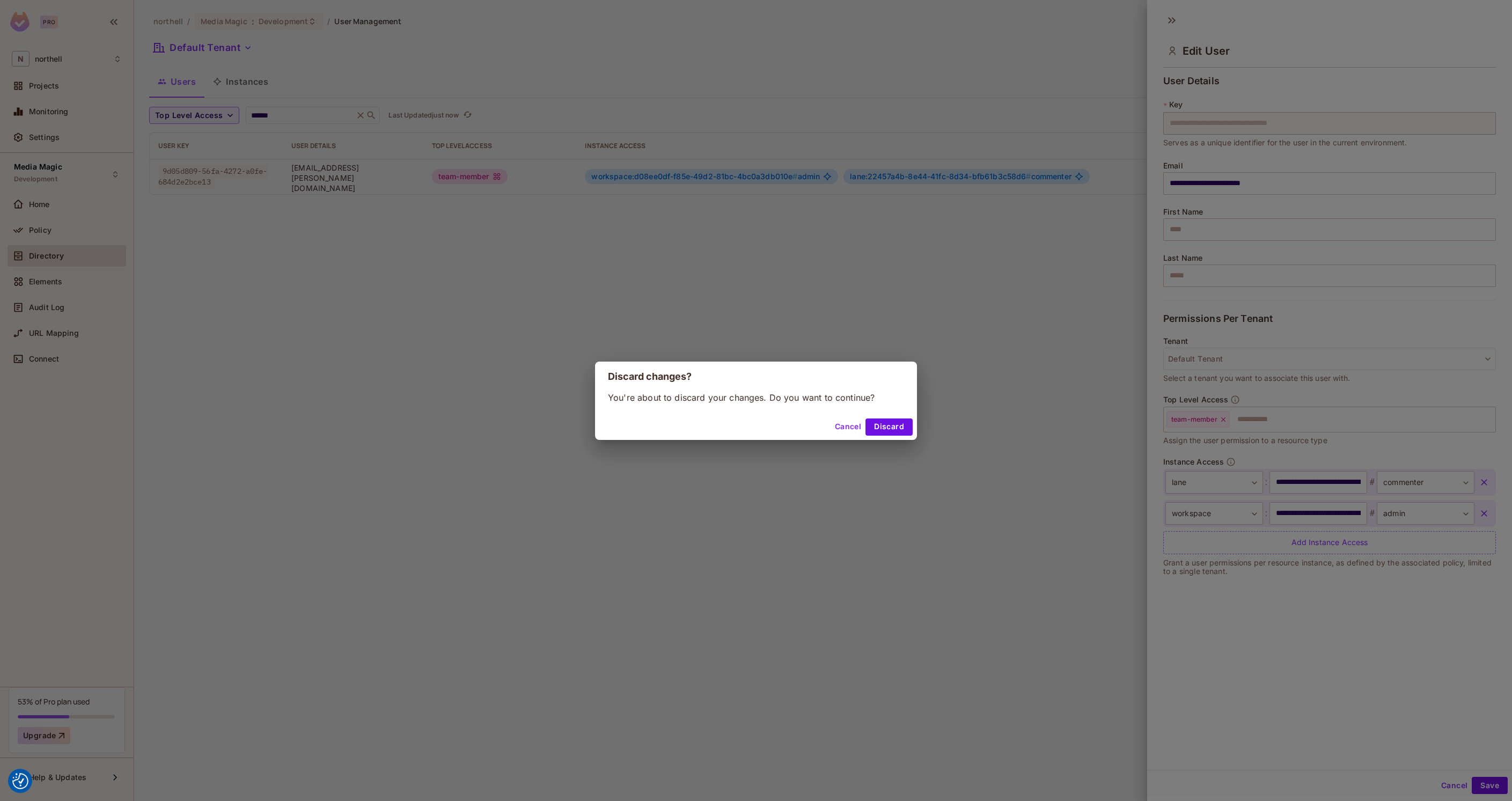
click at [882, 428] on button "Discard" at bounding box center [889, 427] width 47 height 17
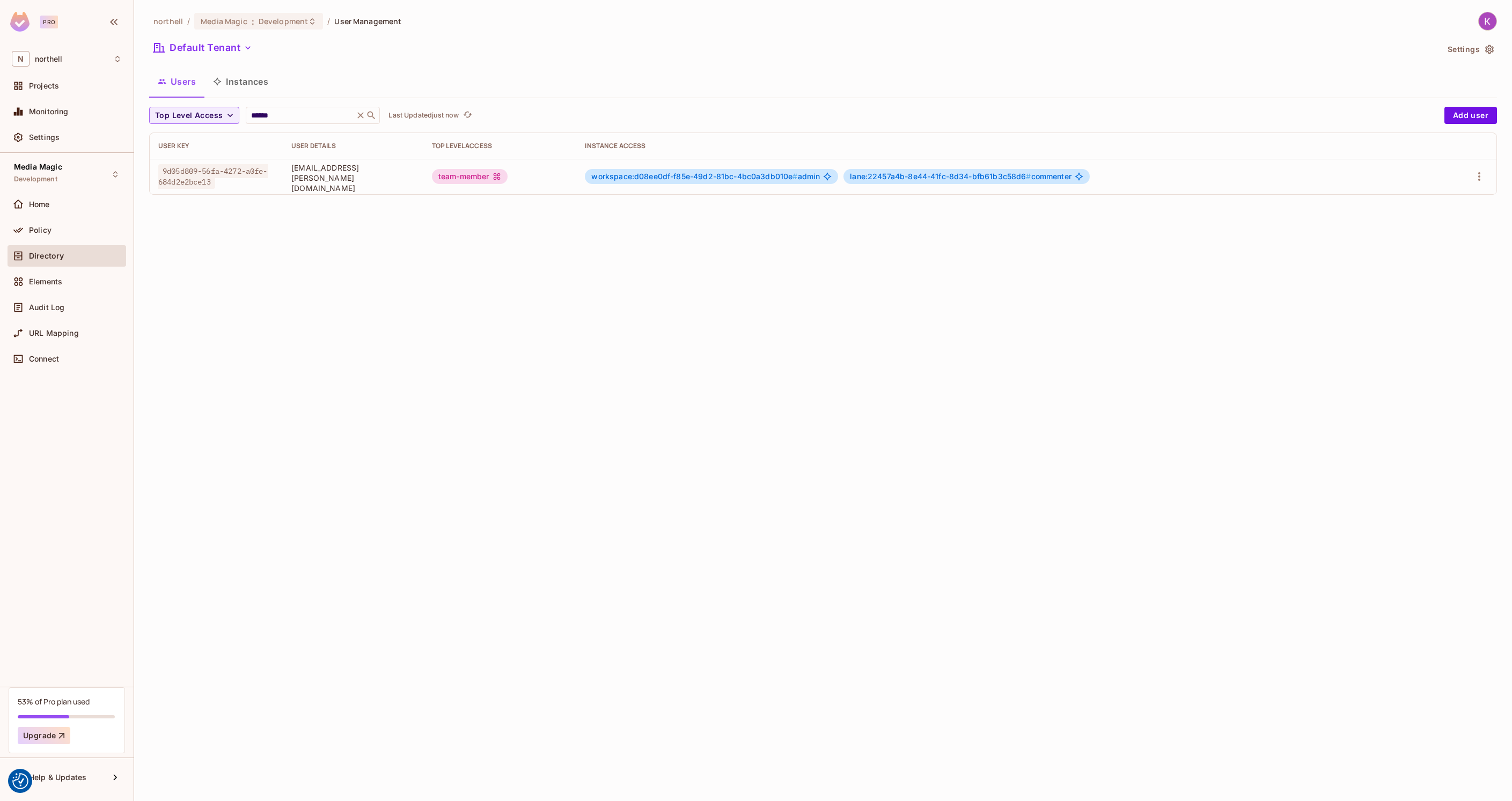
click at [100, 255] on div "Directory" at bounding box center [75, 256] width 93 height 9
click at [282, 115] on input "******" at bounding box center [300, 115] width 102 height 11
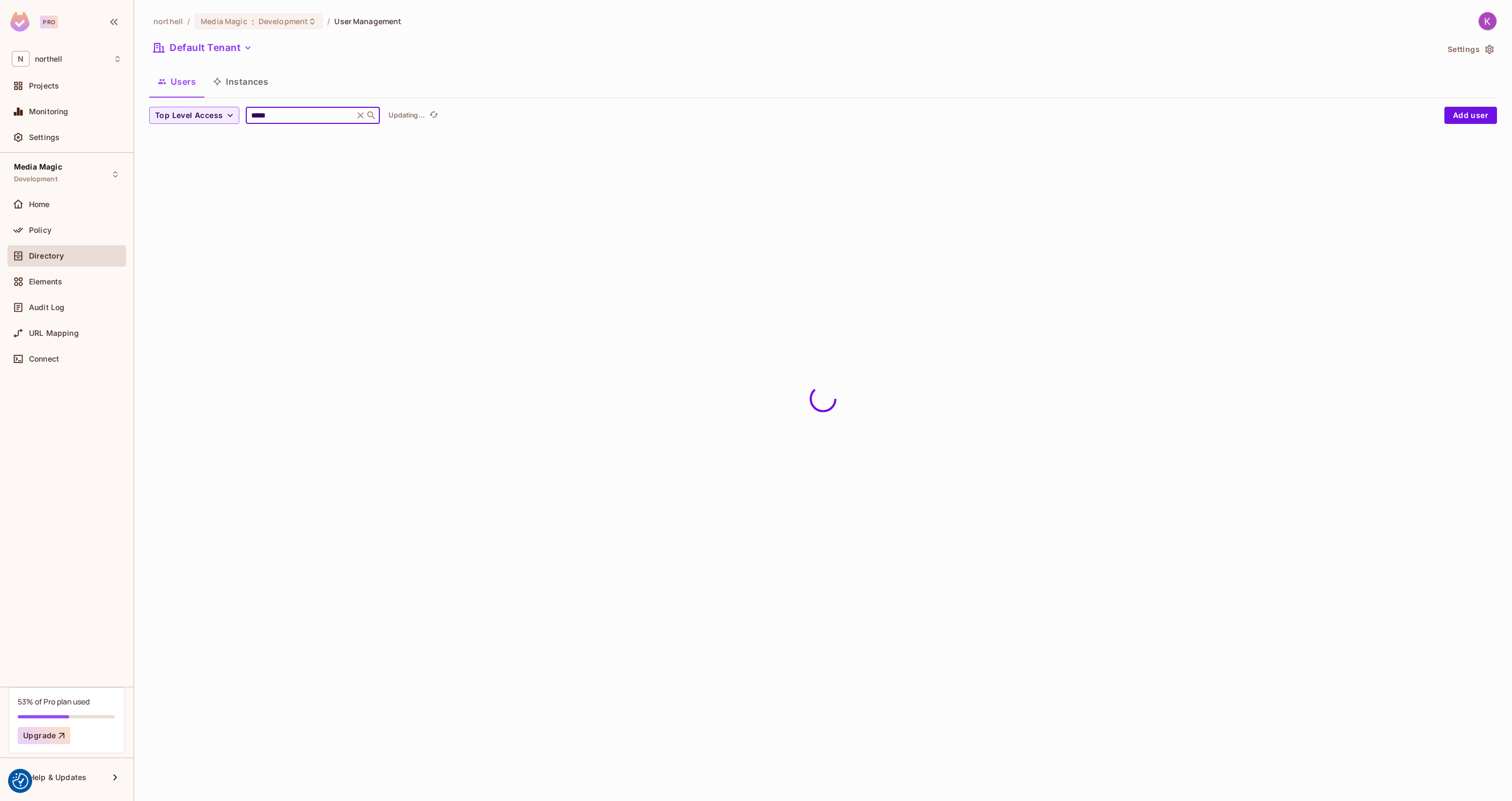
type input "*****"
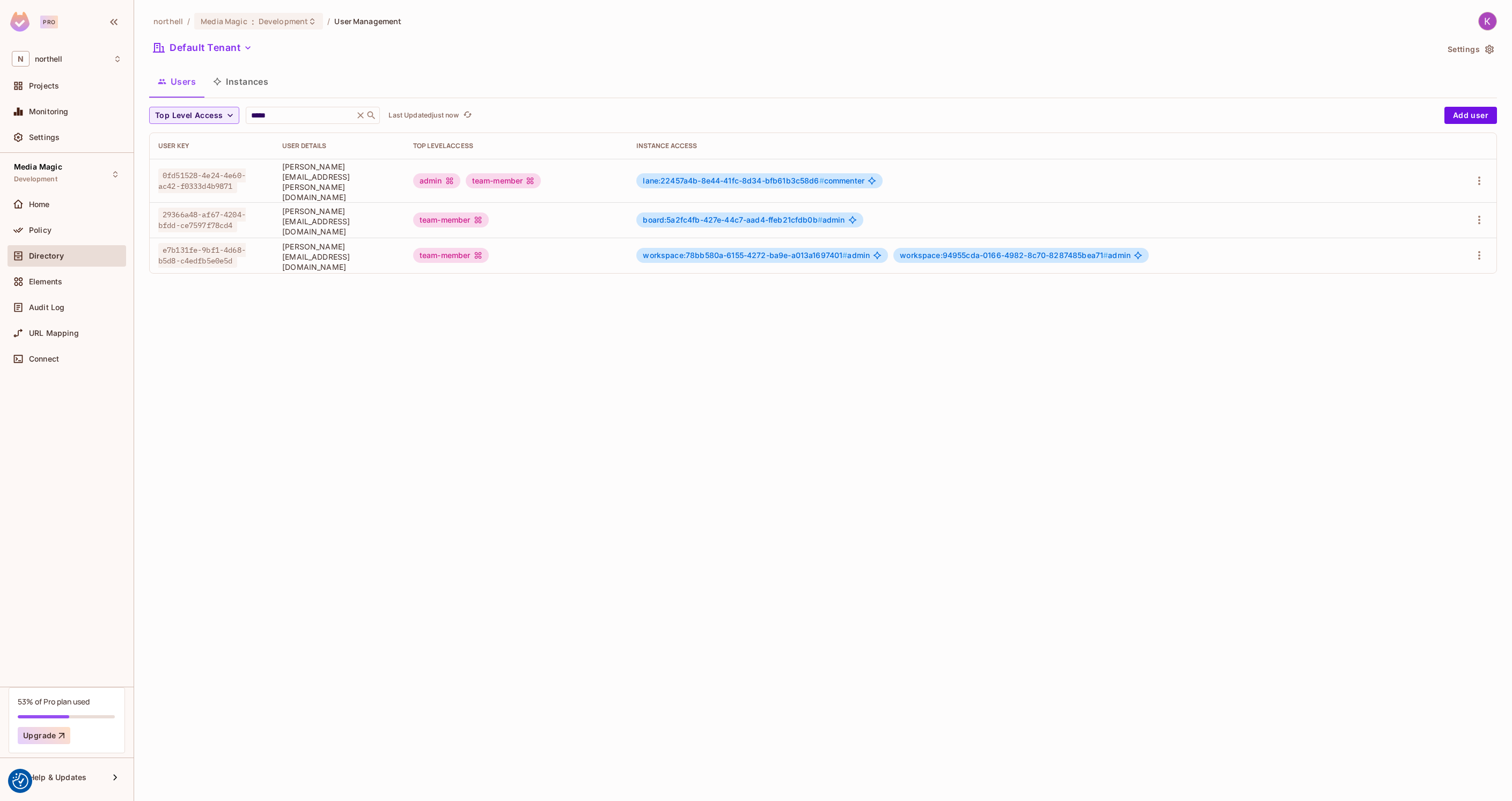
click at [242, 291] on div "northell / Media Magic : Development / User Management Default Tenant Settings …" at bounding box center [823, 400] width 1378 height 801
click at [760, 215] on span "board:5a2fc4fb-427e-44c7-aad4-ffeb21cfdb0b #" at bounding box center [732, 219] width 179 height 9
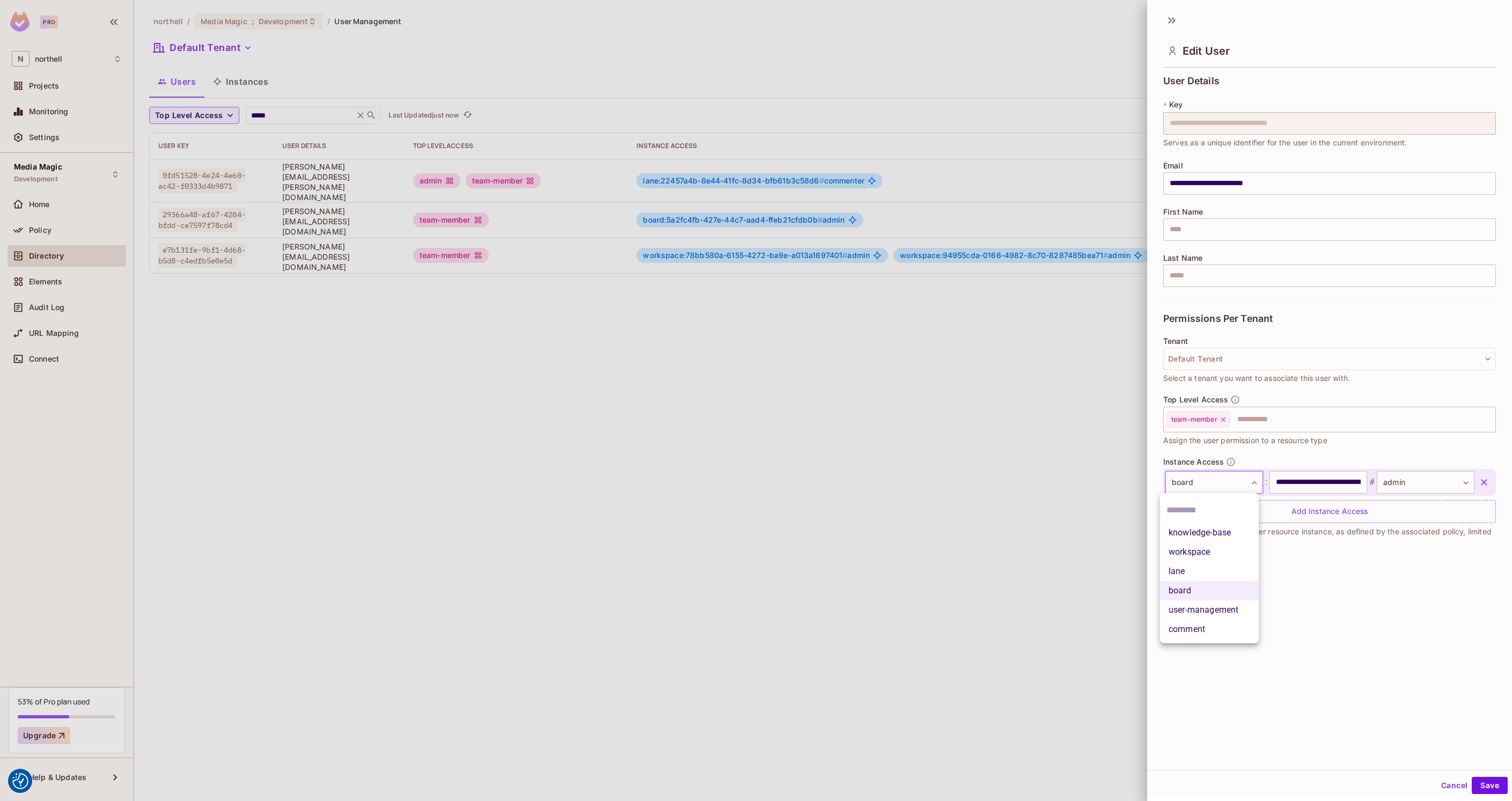
click at [1234, 484] on body "We use cookies to enhance your browsing experience, serve personalized ads or c…" at bounding box center [756, 400] width 1512 height 801
click at [1204, 554] on li "workspace" at bounding box center [1210, 552] width 99 height 19
click at [1315, 474] on input "**********" at bounding box center [1318, 481] width 97 height 22
paste input "text"
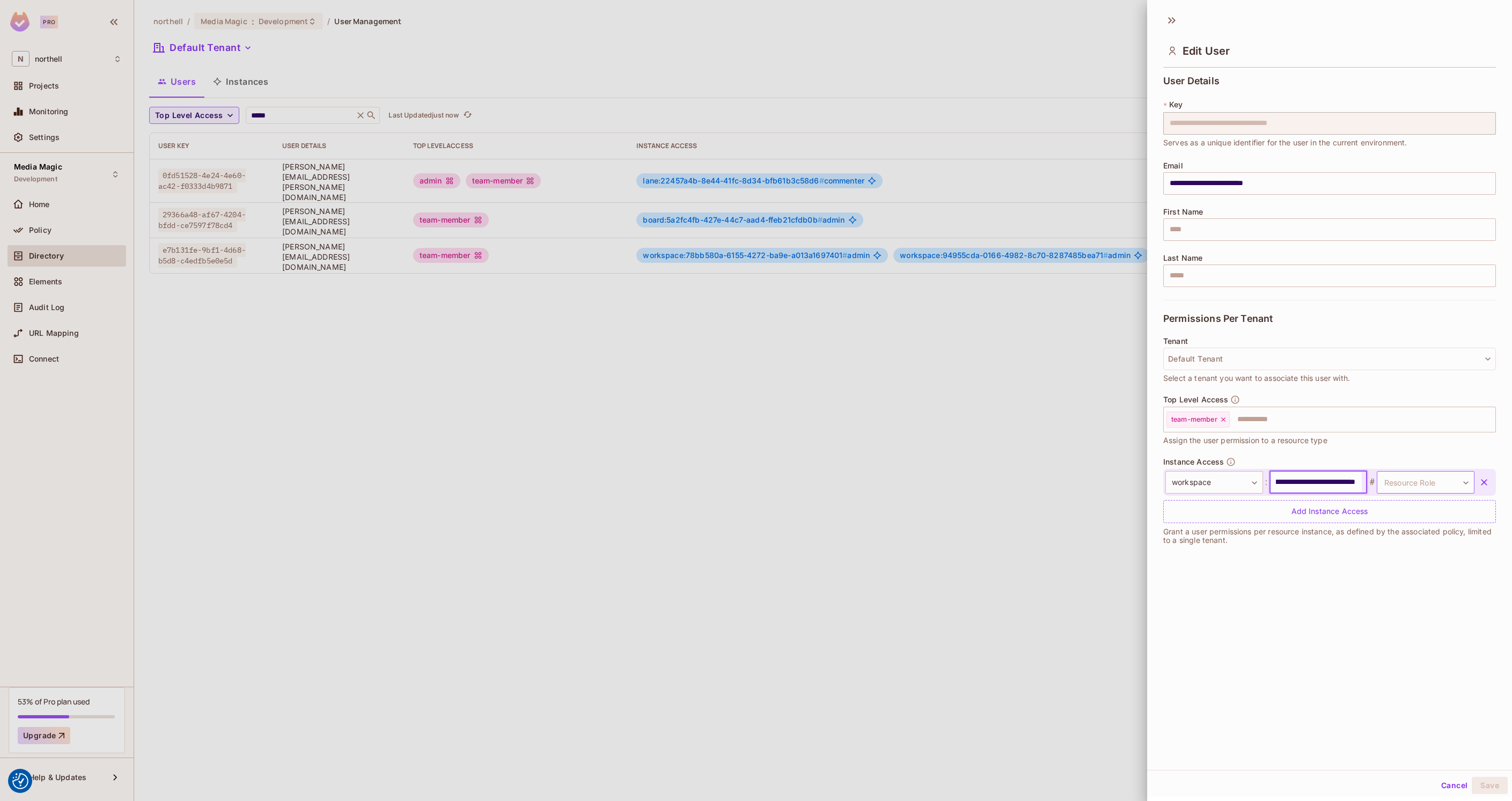
type input "**********"
click at [1397, 477] on body "We use cookies to enhance your browsing experience, serve personalized ads or c…" at bounding box center [756, 400] width 1512 height 801
click at [1391, 534] on li "admin" at bounding box center [1410, 532] width 99 height 19
click at [1481, 787] on button "Save" at bounding box center [1490, 785] width 36 height 17
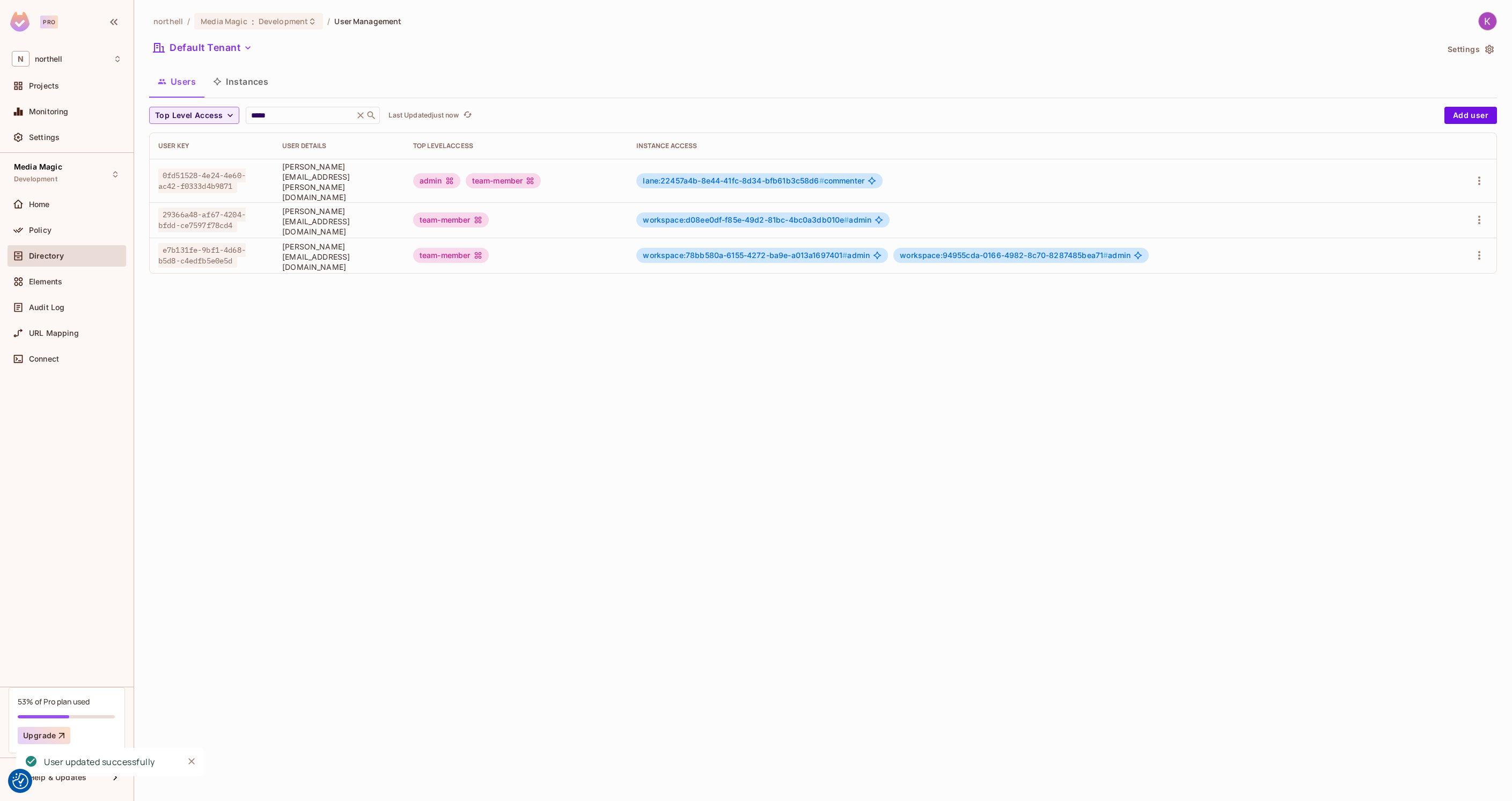
click at [828, 513] on div "northell / Media Magic : Development / User Management Default Tenant Settings …" at bounding box center [823, 400] width 1378 height 801
click at [58, 734] on icon "button" at bounding box center [62, 735] width 11 height 11
click at [767, 215] on span "workspace:d08ee0df-f85e-49d2-81bc-4bc0a3db010e #" at bounding box center [746, 219] width 206 height 9
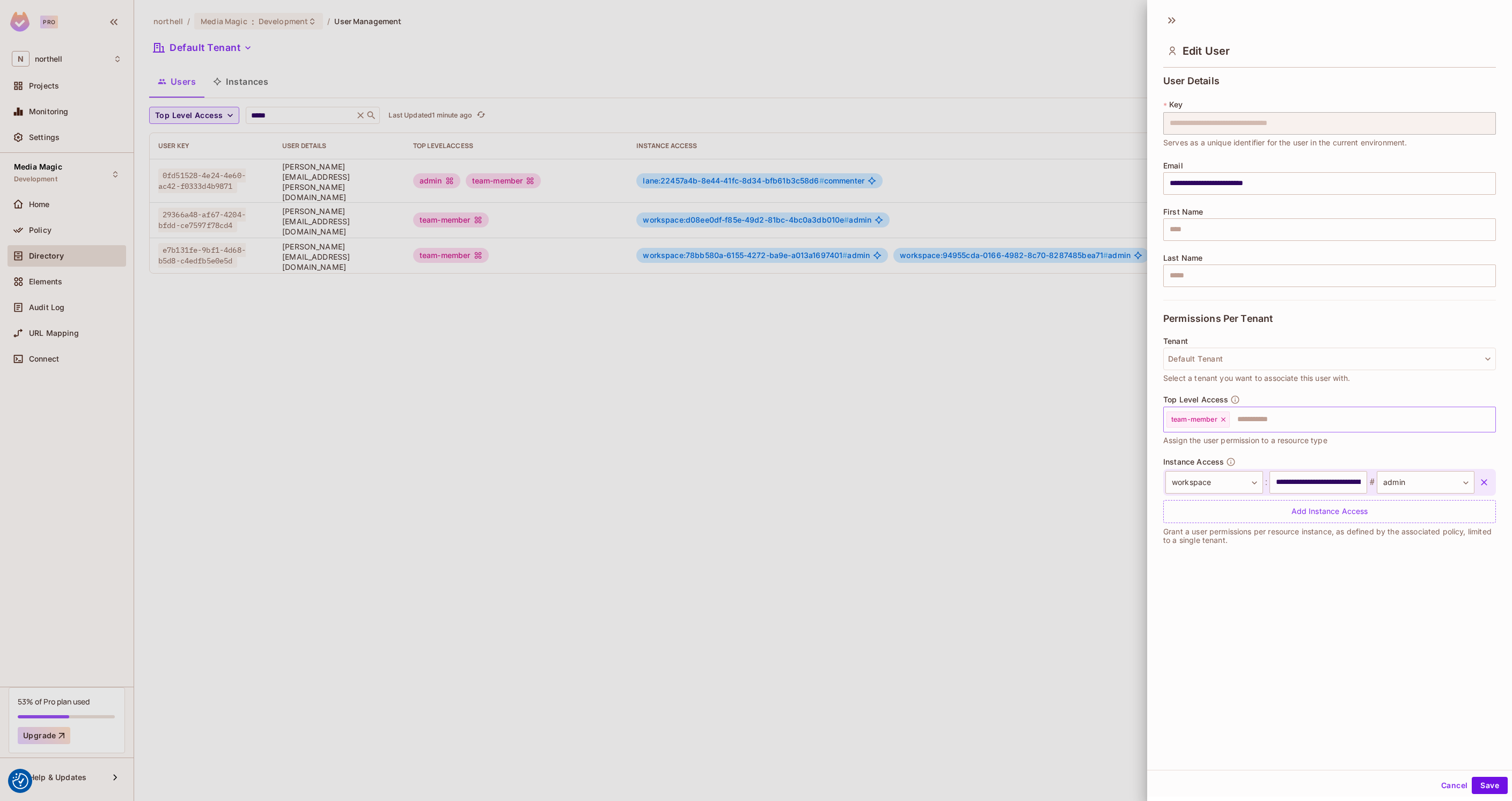
click at [1246, 421] on input "text" at bounding box center [1353, 420] width 244 height 21
click at [1215, 462] on li "admin" at bounding box center [1321, 465] width 317 height 19
click at [1473, 782] on button "Save" at bounding box center [1490, 785] width 36 height 17
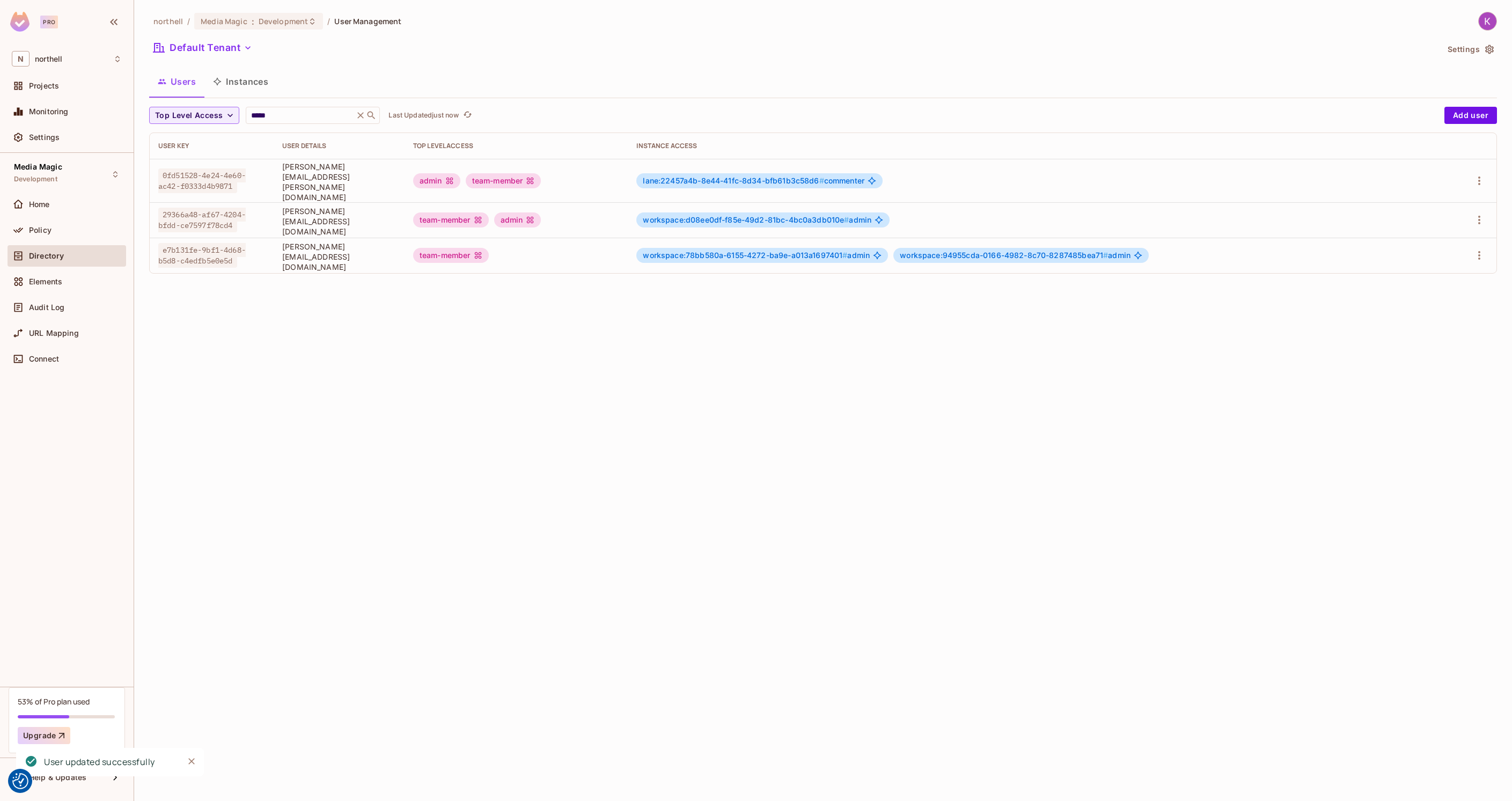
click at [719, 215] on span "workspace:d08ee0df-f85e-49d2-81bc-4bc0a3db010e #" at bounding box center [746, 219] width 206 height 9
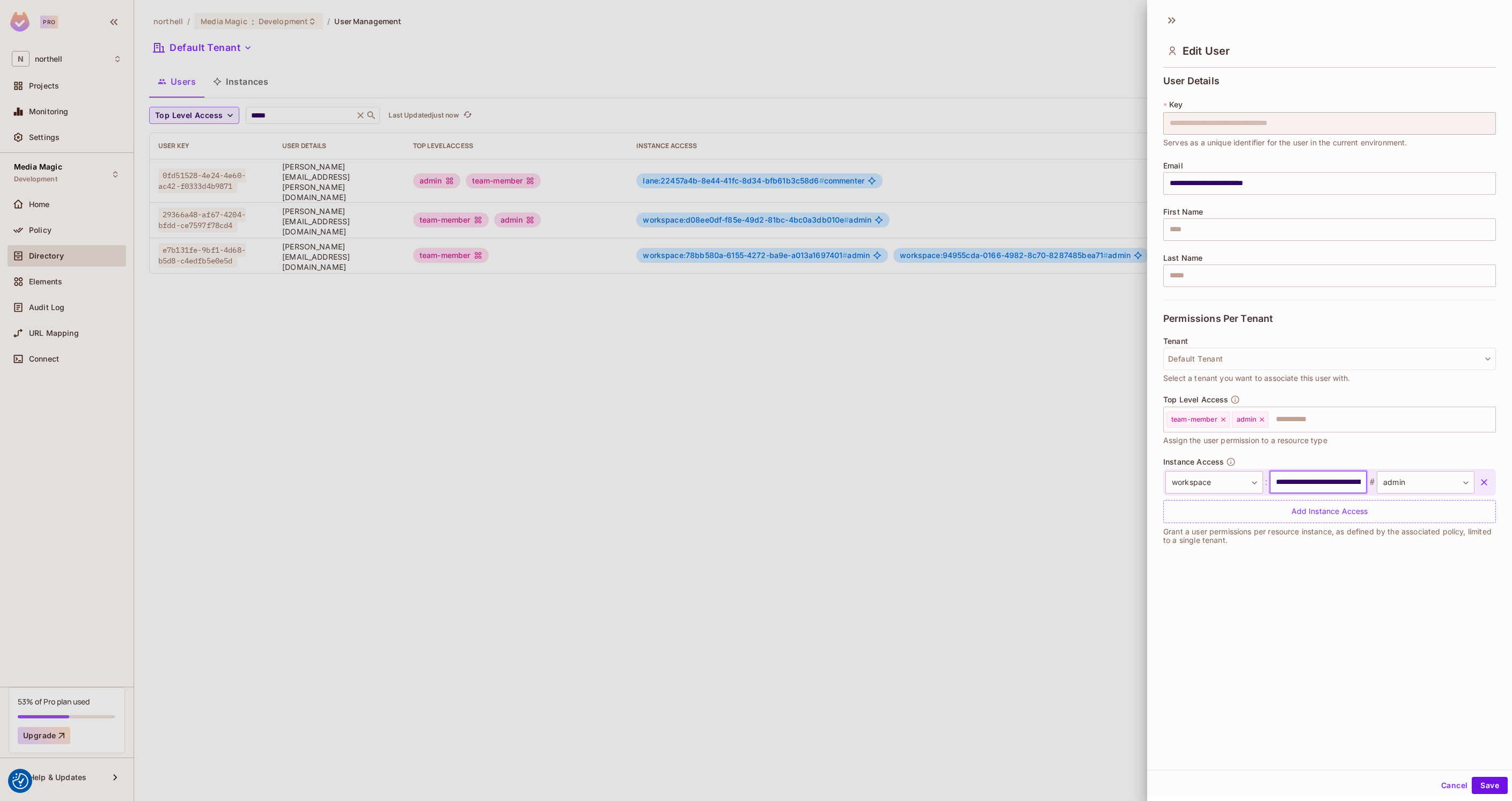
click at [1272, 481] on input "**********" at bounding box center [1318, 481] width 97 height 22
paste input "text"
click at [1263, 420] on icon at bounding box center [1262, 419] width 7 height 7
type input "**********"
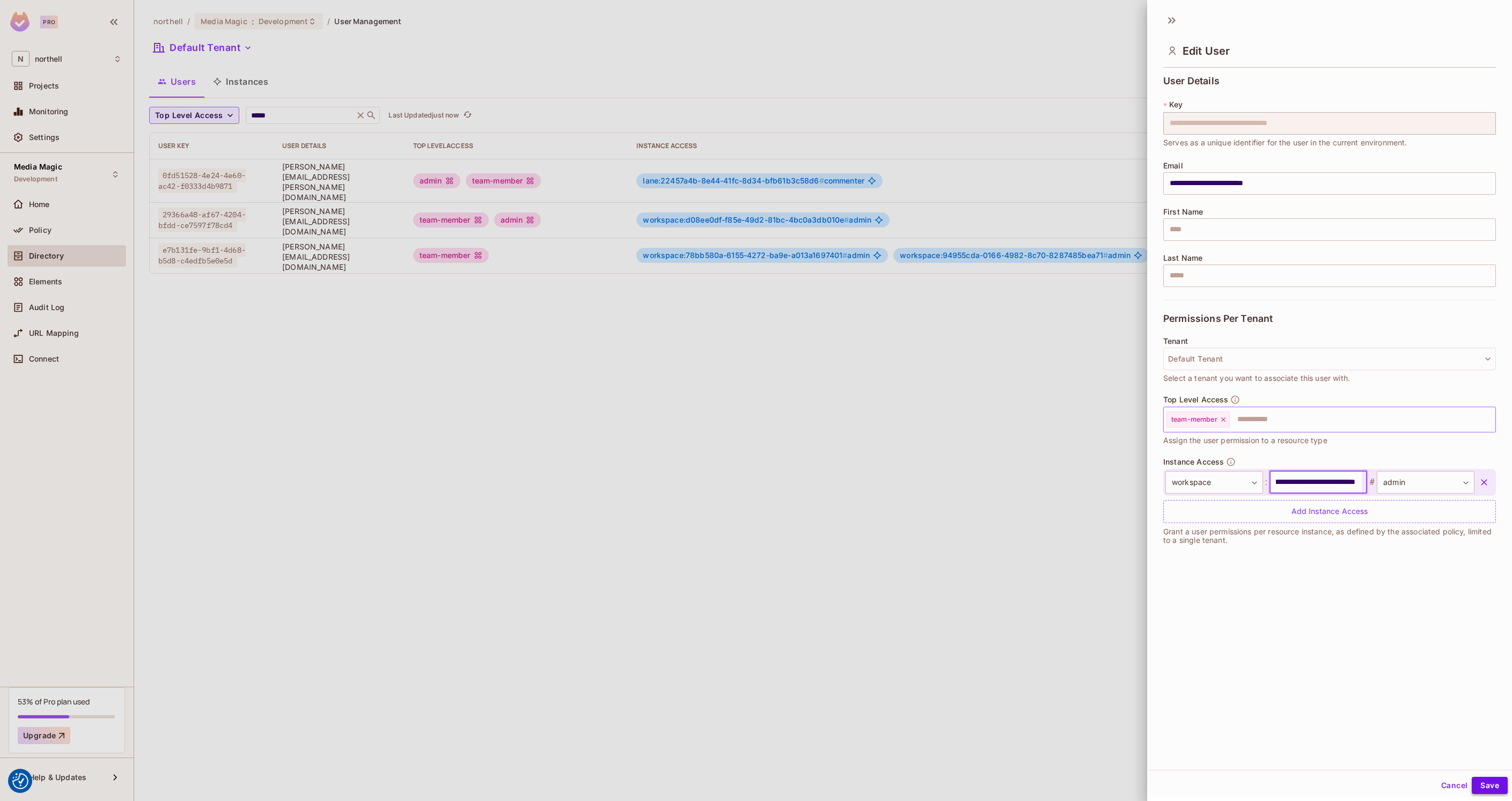
click at [1472, 785] on button "Save" at bounding box center [1490, 785] width 36 height 17
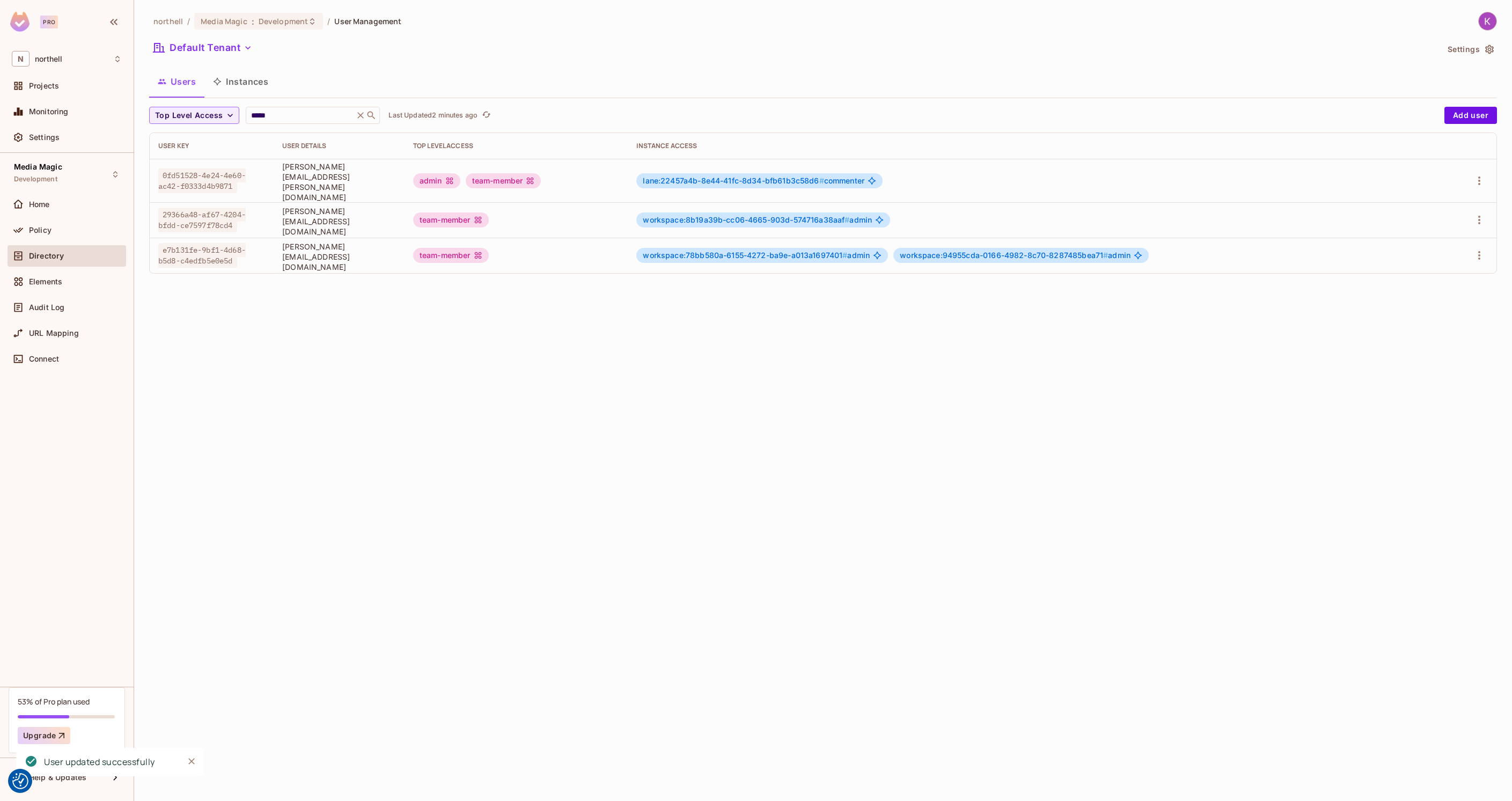
click at [750, 202] on td "workspace:8b19a39b-cc06-4665-903d-574716a38aaf # admin" at bounding box center [1035, 219] width 815 height 35
click at [752, 215] on span "workspace:8b19a39b-cc06-4665-903d-574716a38aaf #" at bounding box center [746, 219] width 206 height 9
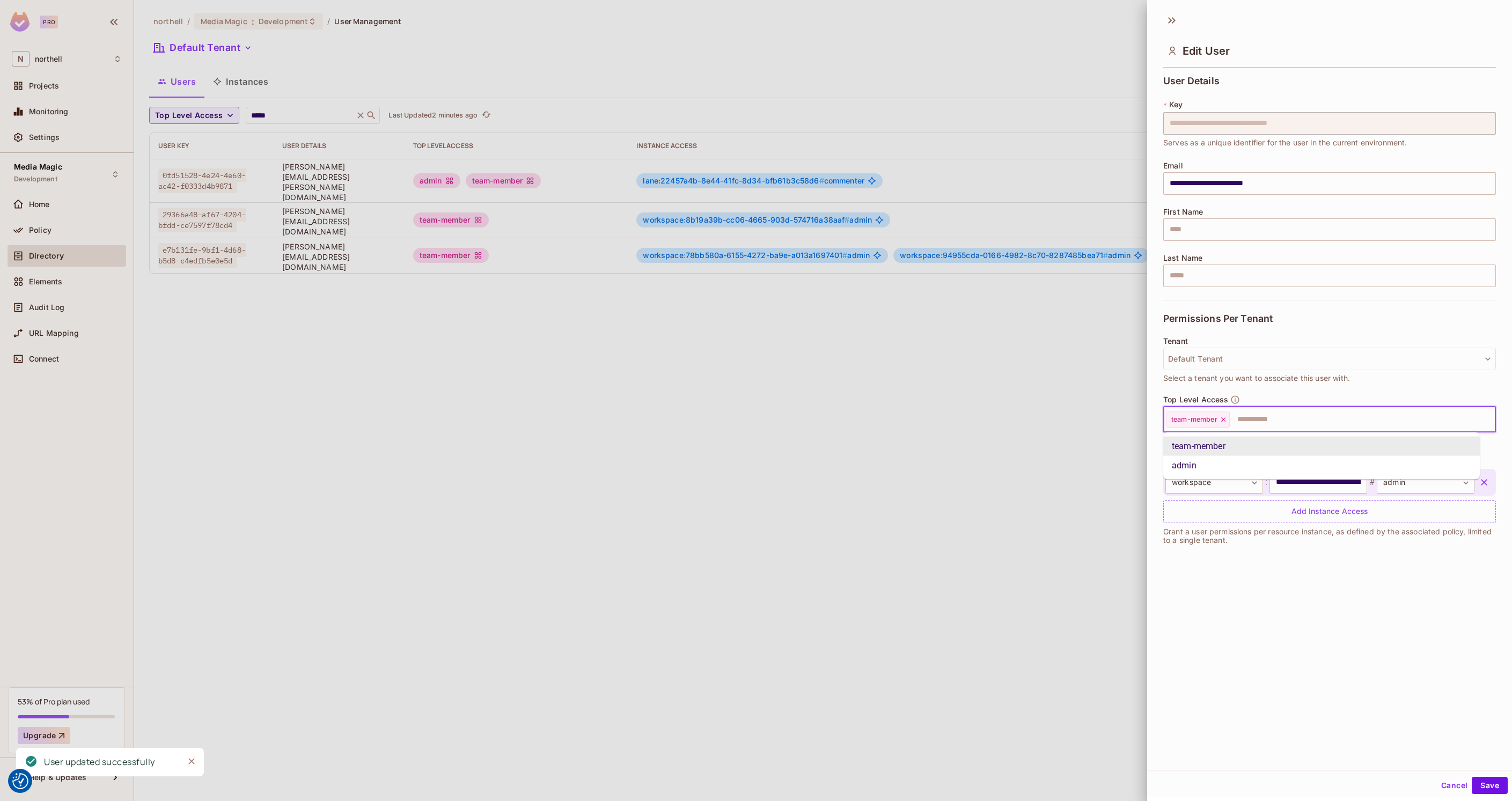
click at [1262, 418] on input "text" at bounding box center [1353, 420] width 244 height 21
click at [1223, 460] on li "admin" at bounding box center [1321, 465] width 317 height 19
click at [1482, 783] on button "Save" at bounding box center [1490, 785] width 36 height 17
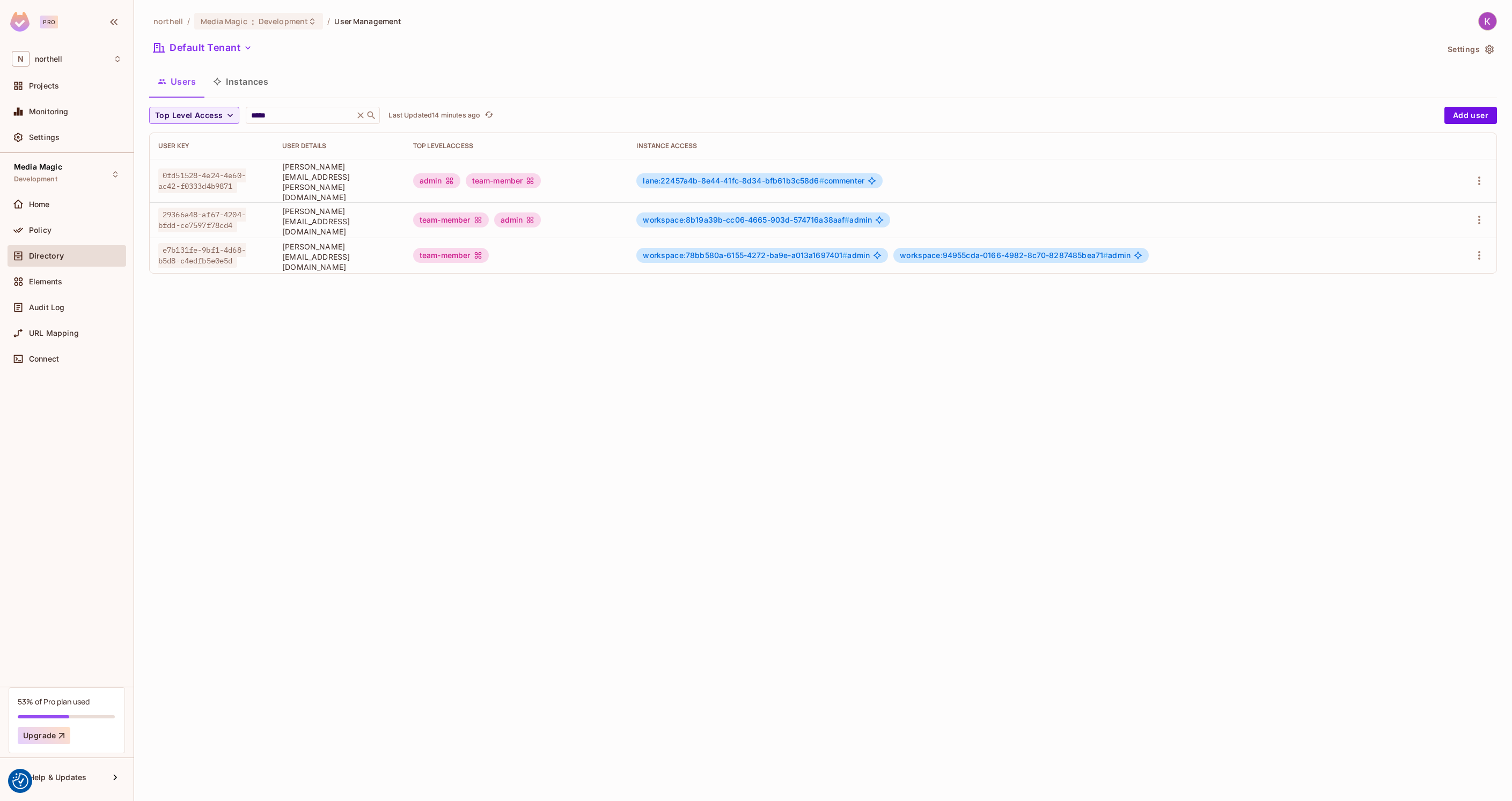
click at [541, 212] on div "admin" at bounding box center [518, 219] width 47 height 15
click at [744, 215] on span "workspace:8b19a39b-cc06-4665-903d-574716a38aaf #" at bounding box center [746, 219] width 206 height 9
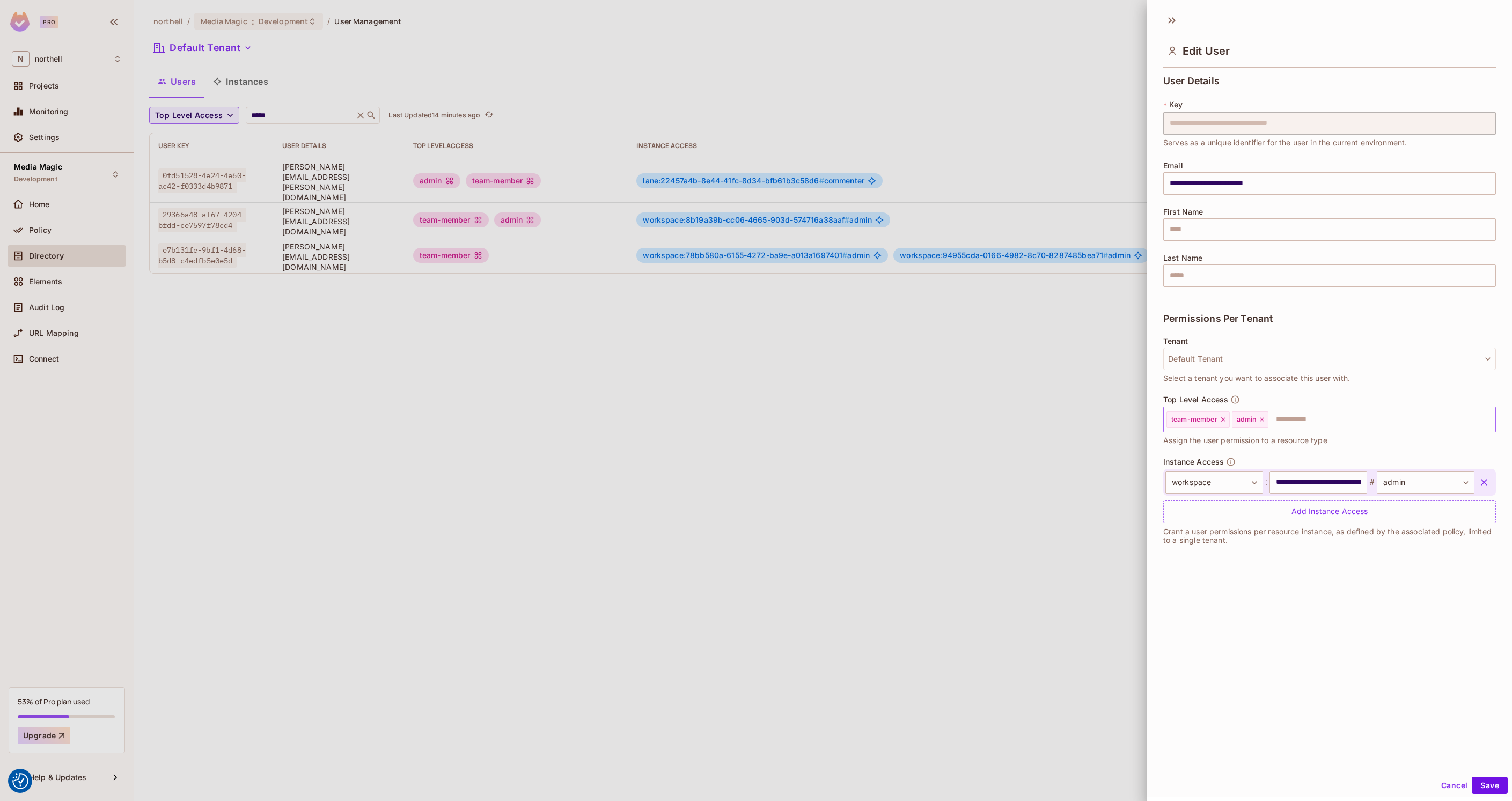
click at [1262, 419] on icon at bounding box center [1262, 420] width 4 height 4
drag, startPoint x: 1048, startPoint y: 613, endPoint x: 1053, endPoint y: 616, distance: 5.8
click at [1047, 613] on div at bounding box center [756, 400] width 1512 height 801
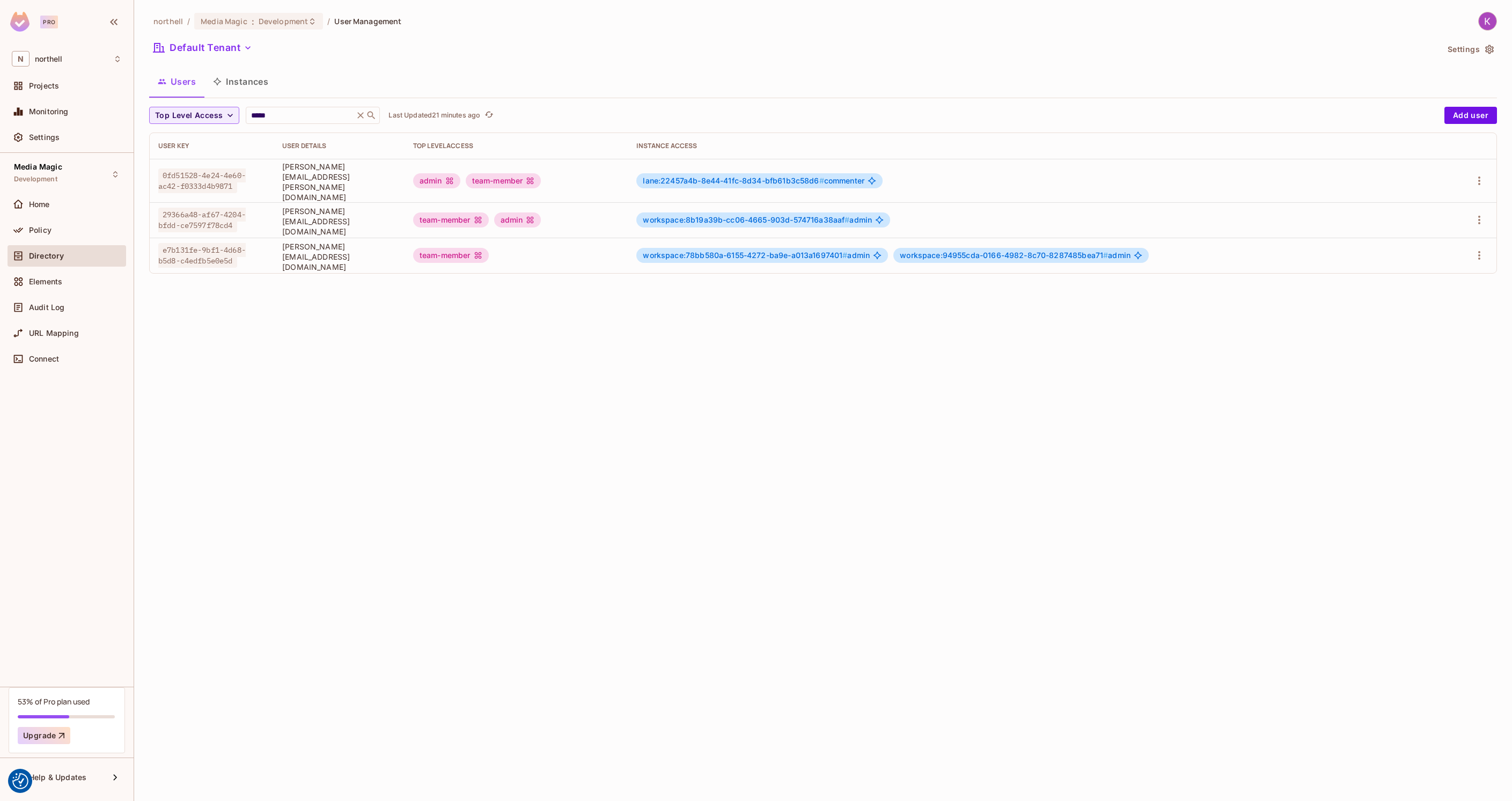
click at [729, 202] on td "workspace:8b19a39b-cc06-4665-903d-574716a38aaf # admin" at bounding box center [1035, 219] width 815 height 35
click at [733, 215] on span "workspace:8b19a39b-cc06-4665-903d-574716a38aaf #" at bounding box center [746, 219] width 206 height 9
click at [730, 215] on span "workspace:8b19a39b-cc06-4665-903d-574716a38aaf #" at bounding box center [746, 219] width 206 height 9
click at [1244, 212] on div "workspace:8b19a39b-cc06-4665-903d-574716a38aaf # admin" at bounding box center [1035, 219] width 798 height 15
click at [733, 377] on div "northell / Media Magic : Development / User Management Default Tenant Settings …" at bounding box center [823, 400] width 1378 height 801
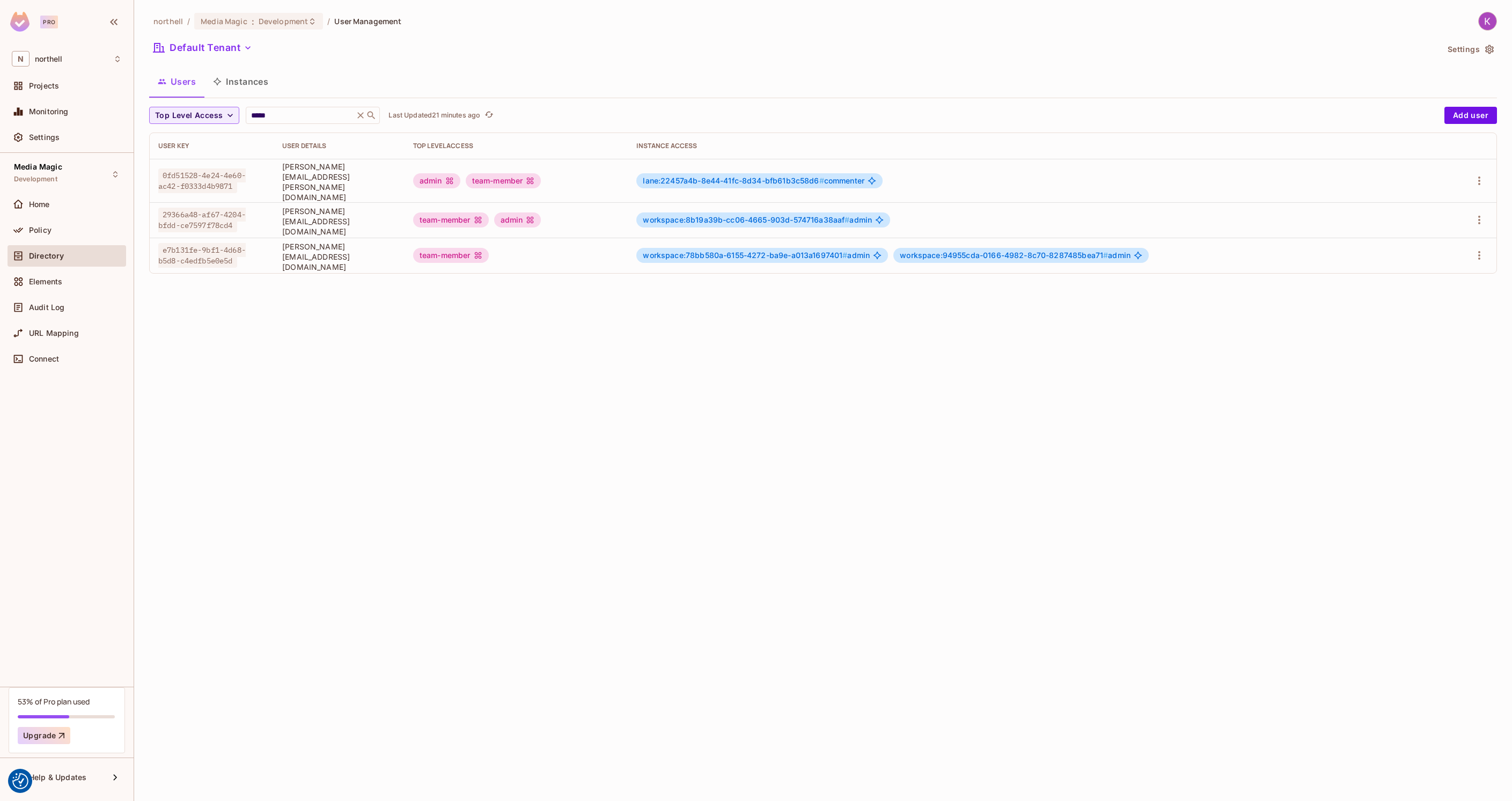
click at [322, 219] on td "kevin.charecki@northell.com" at bounding box center [339, 219] width 131 height 35
click at [541, 212] on div "admin" at bounding box center [518, 219] width 47 height 15
click at [697, 215] on span "workspace:8b19a39b-cc06-4665-903d-574716a38aaf #" at bounding box center [746, 219] width 206 height 9
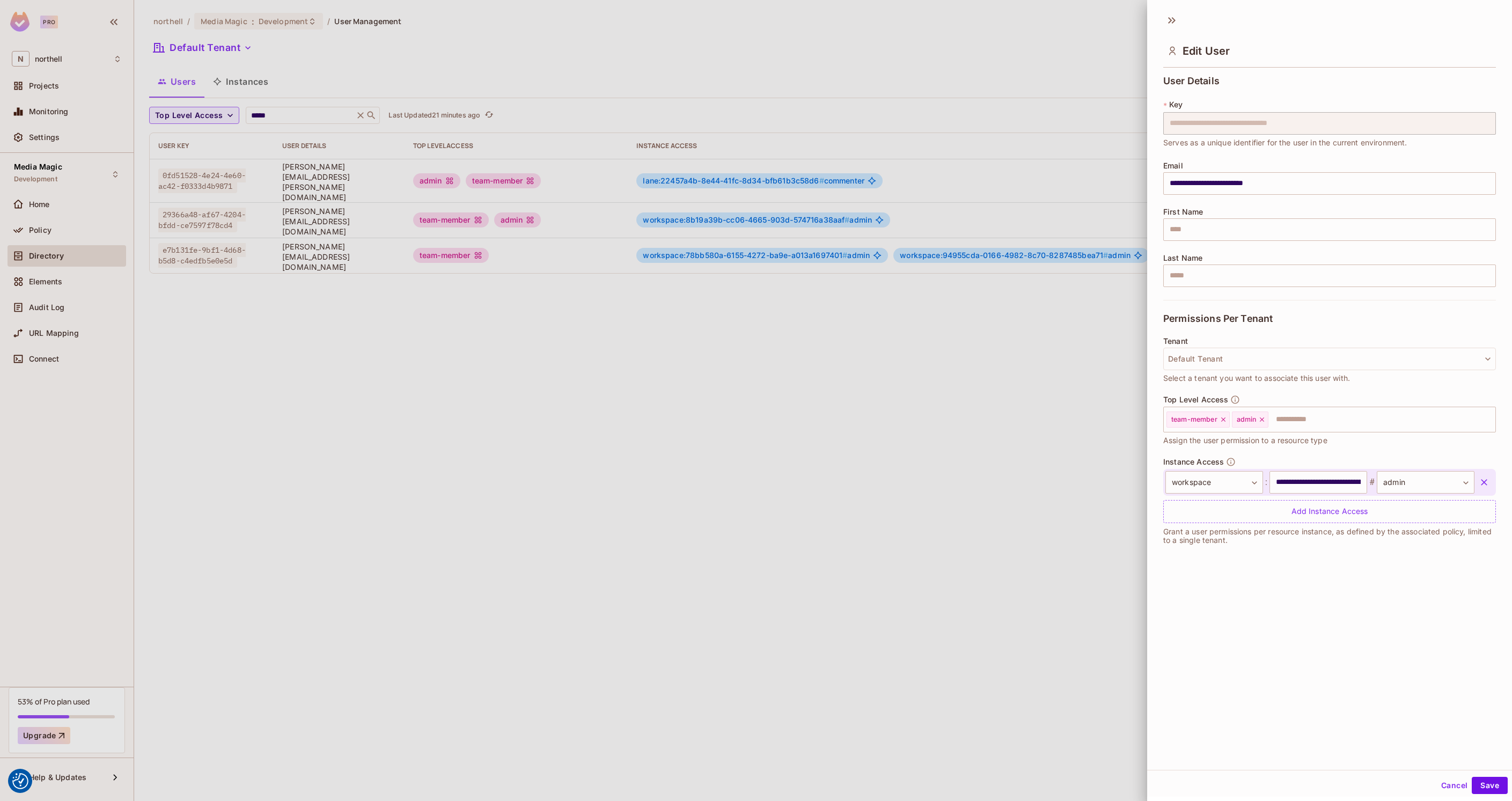
click at [979, 427] on div at bounding box center [756, 400] width 1512 height 801
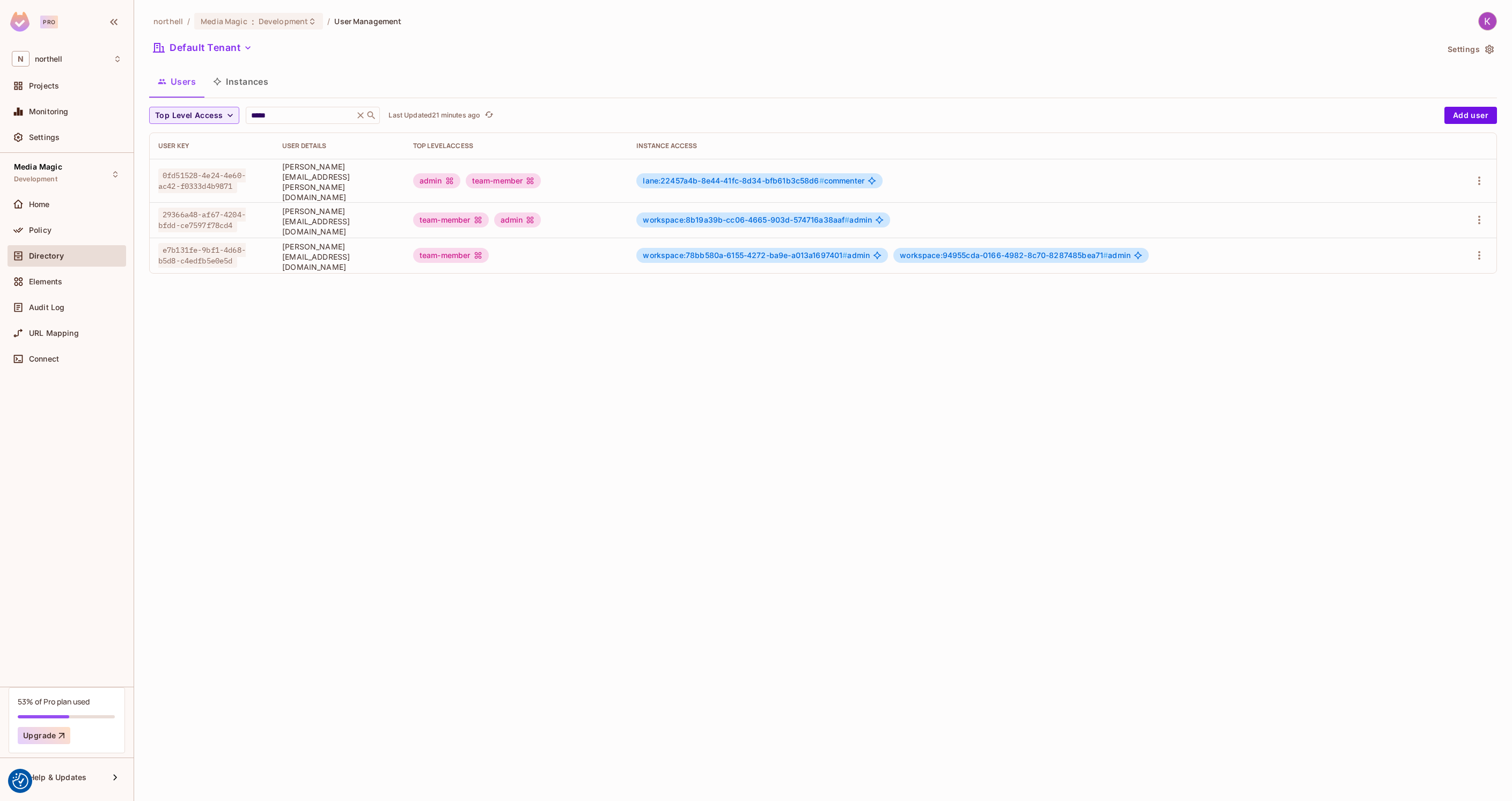
click at [858, 212] on div "workspace:8b19a39b-cc06-4665-903d-574716a38aaf # admin" at bounding box center [763, 219] width 254 height 15
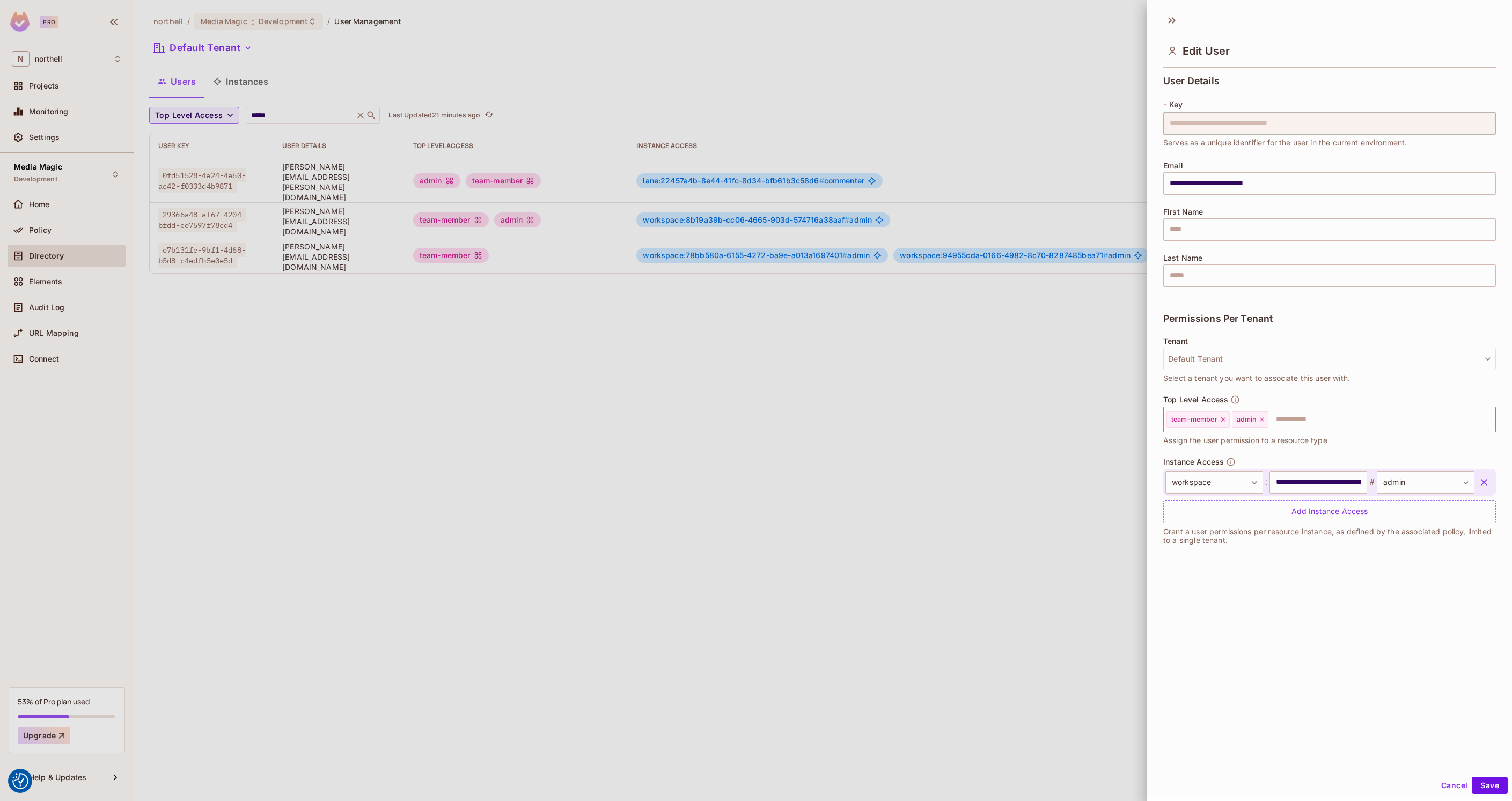
click at [1261, 420] on icon at bounding box center [1262, 419] width 7 height 7
click at [1297, 486] on input "**********" at bounding box center [1318, 481] width 97 height 22
click at [1304, 478] on input "**********" at bounding box center [1318, 481] width 97 height 22
click at [1306, 482] on input "**********" at bounding box center [1318, 481] width 97 height 22
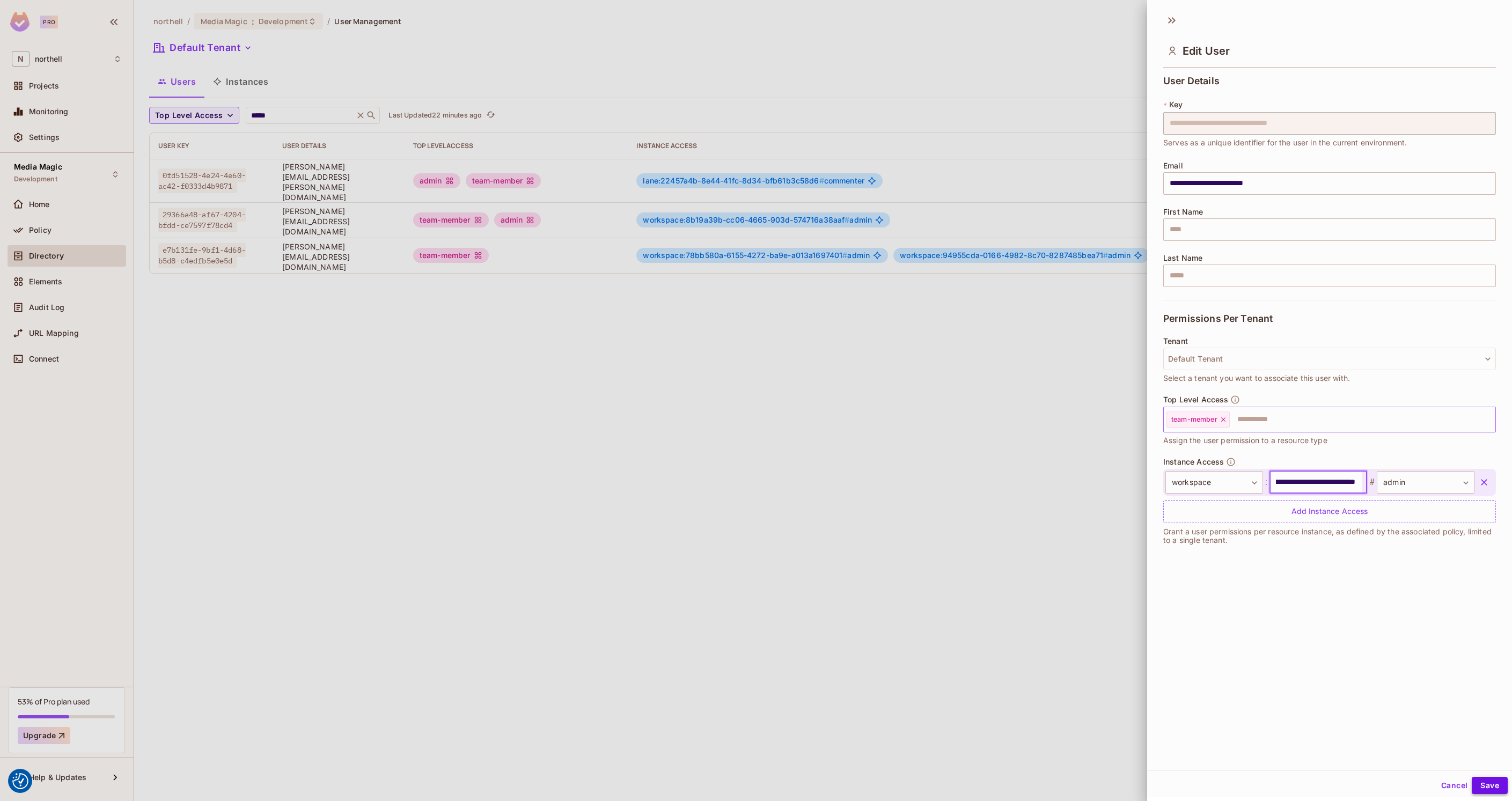
click at [1480, 785] on button "Save" at bounding box center [1490, 785] width 36 height 17
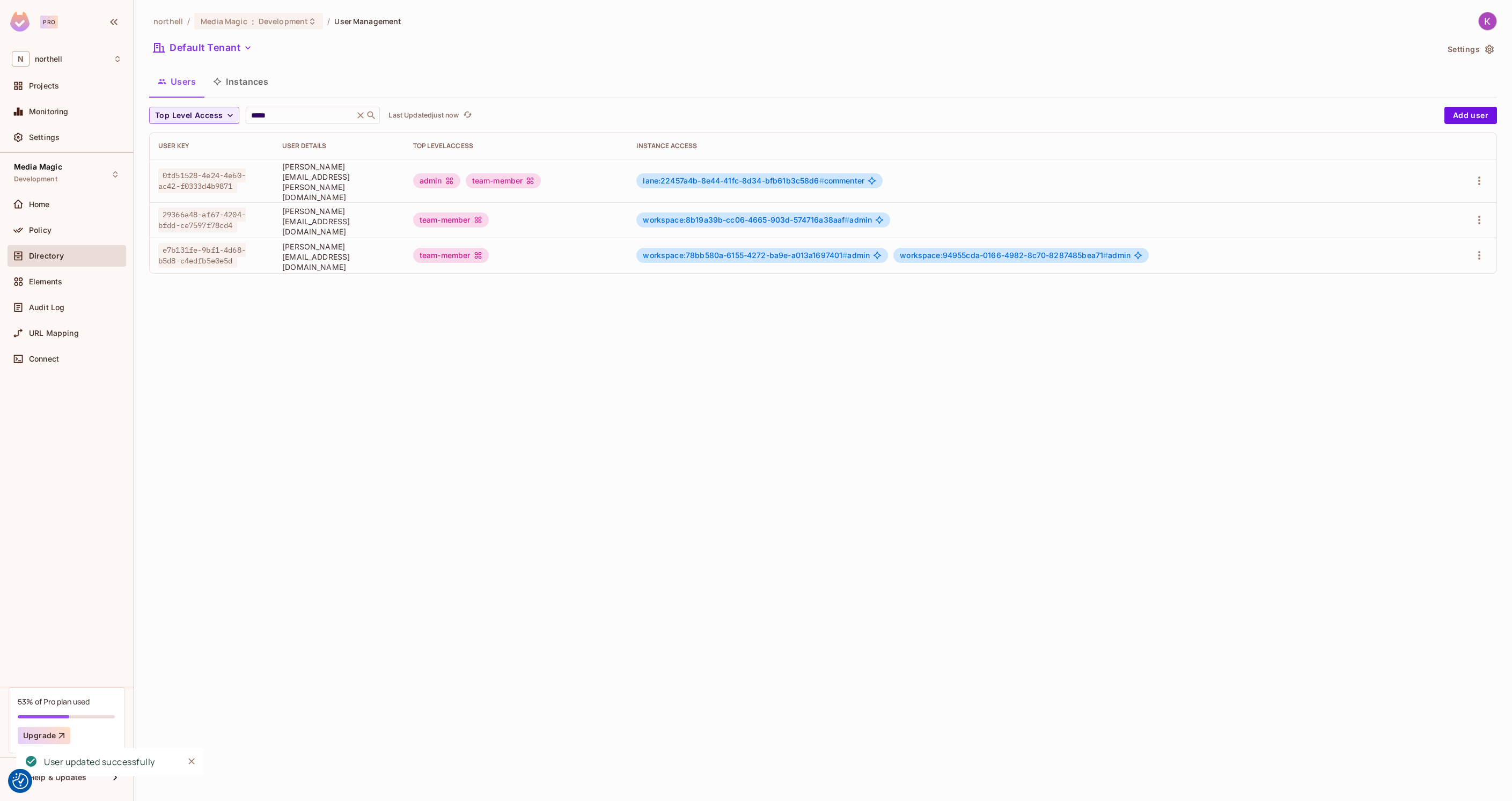
click at [749, 215] on span "workspace:8b19a39b-cc06-4665-903d-574716a38aaf #" at bounding box center [746, 219] width 206 height 9
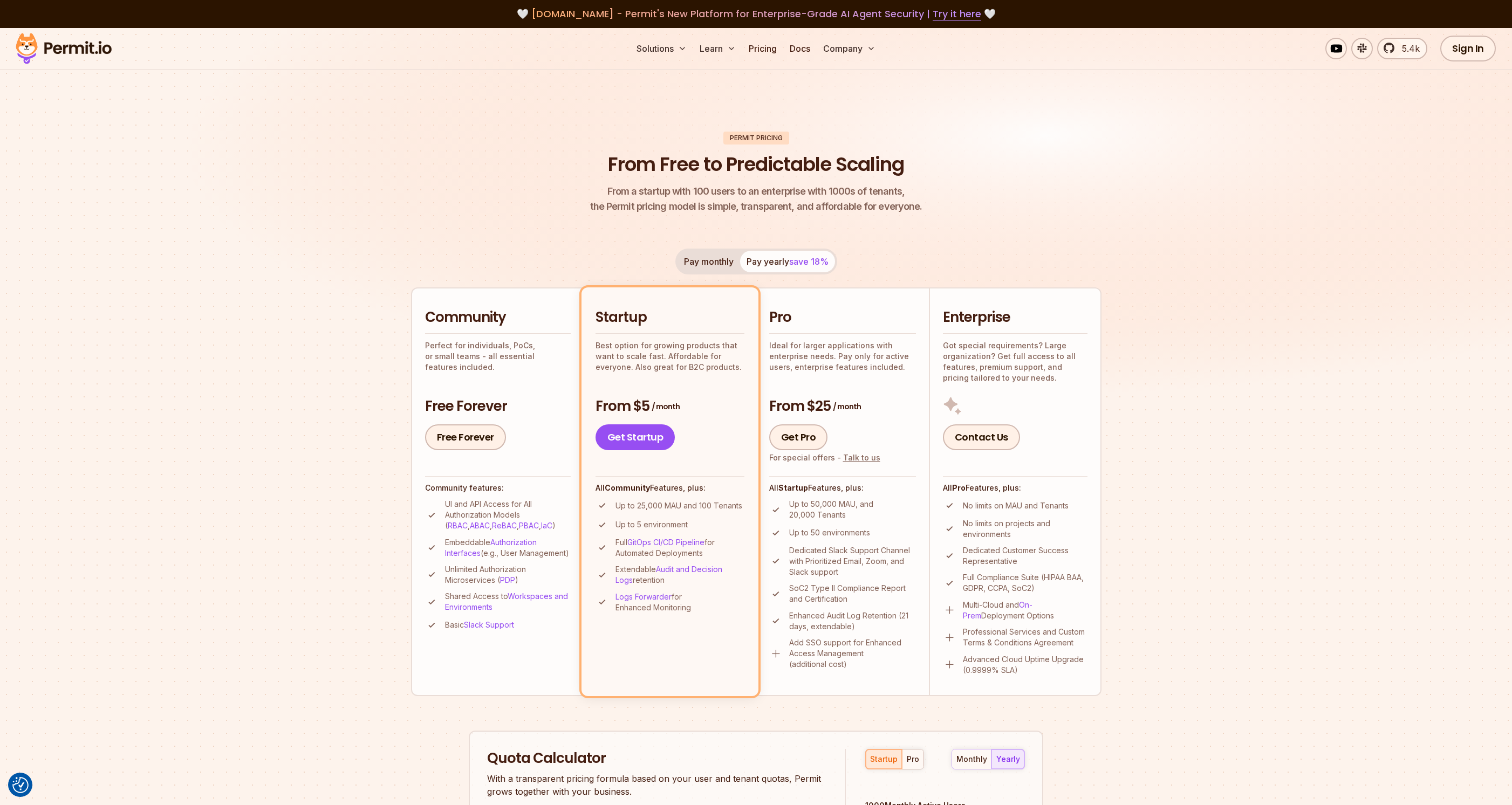
click at [209, 382] on img at bounding box center [756, 229] width 1512 height 402
